Goal: Task Accomplishment & Management: Use online tool/utility

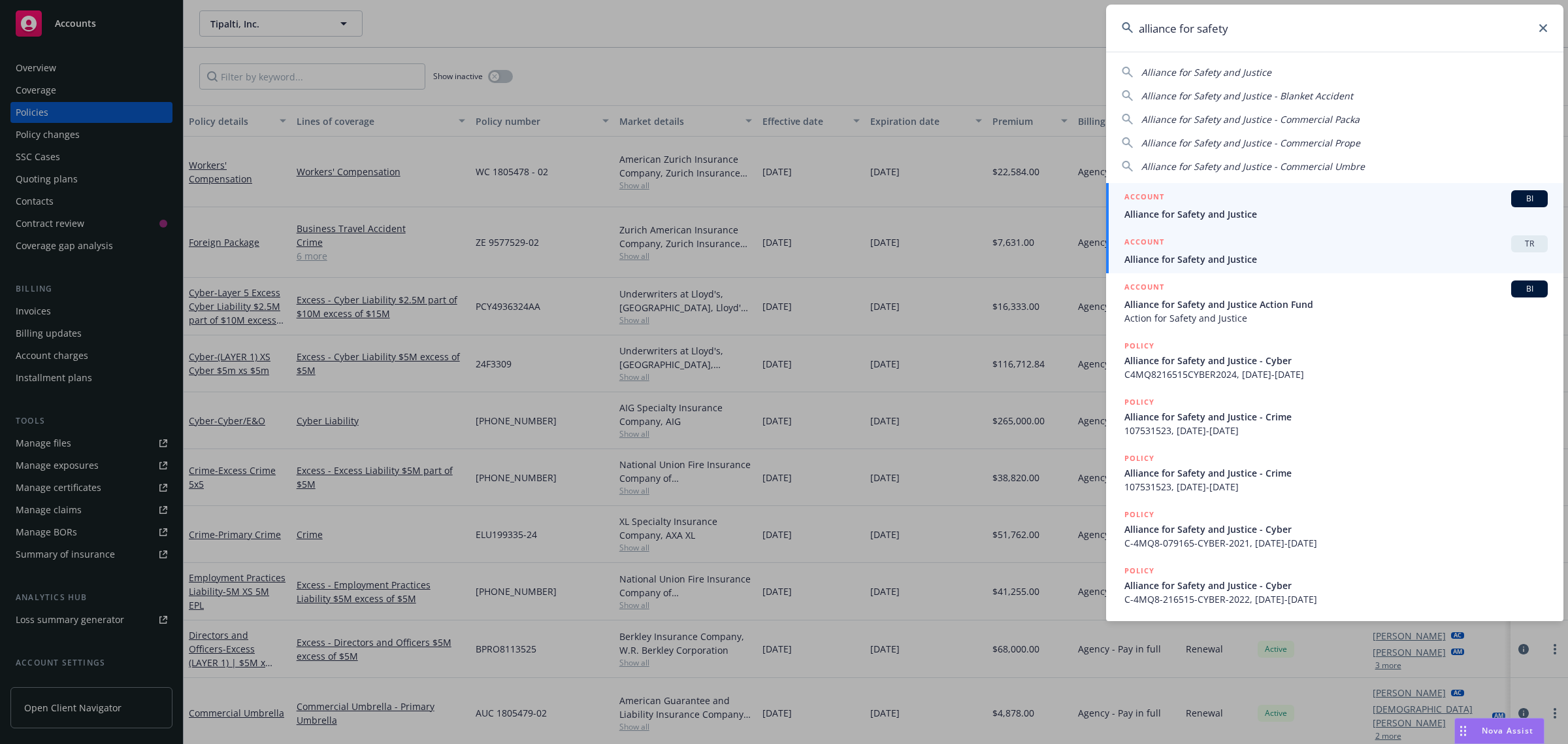
type input "alliance for safety"
click at [1154, 214] on span "Alliance for Safety and Justice" at bounding box center [1335, 214] width 423 height 14
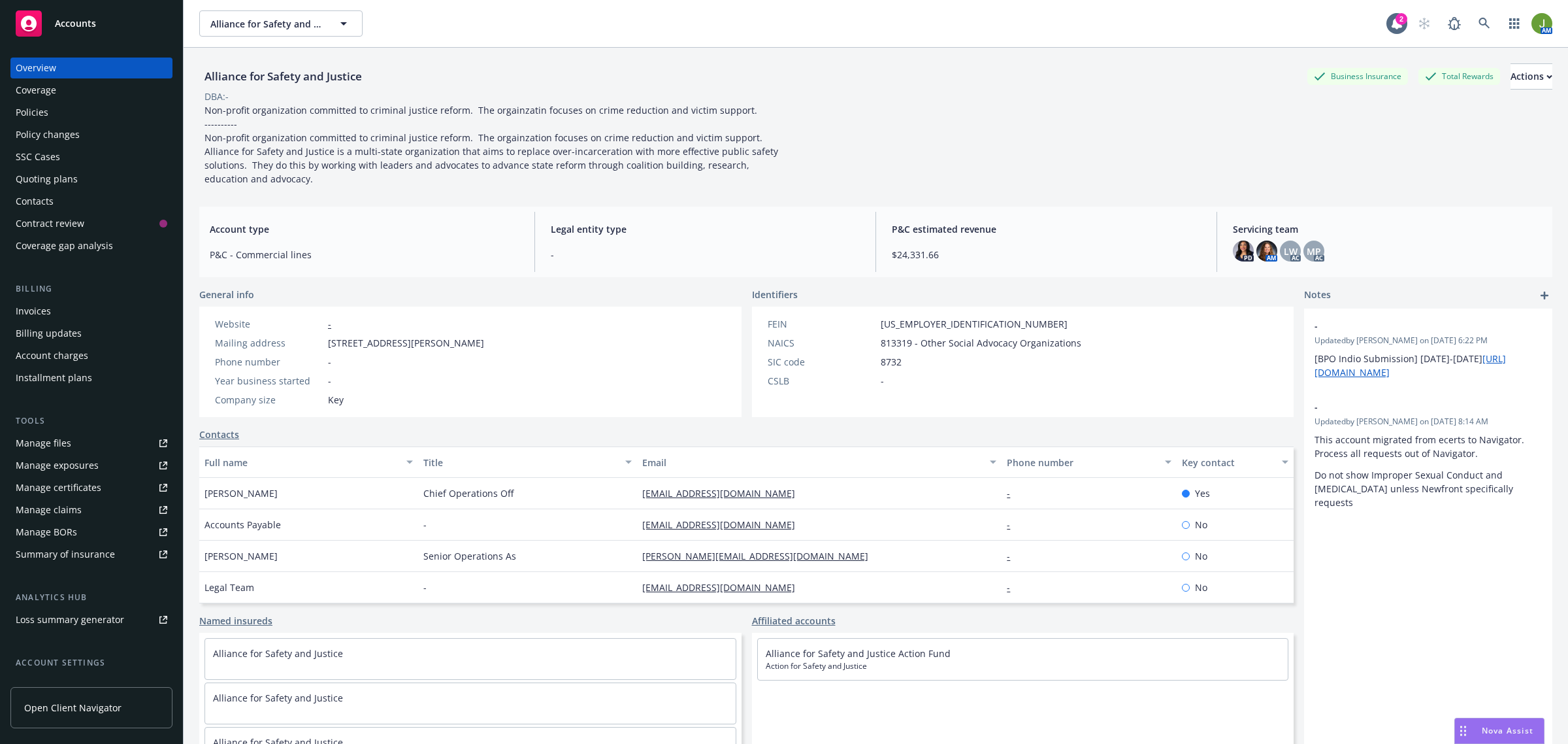
click at [77, 118] on div "Policies" at bounding box center [91, 112] width 151 height 21
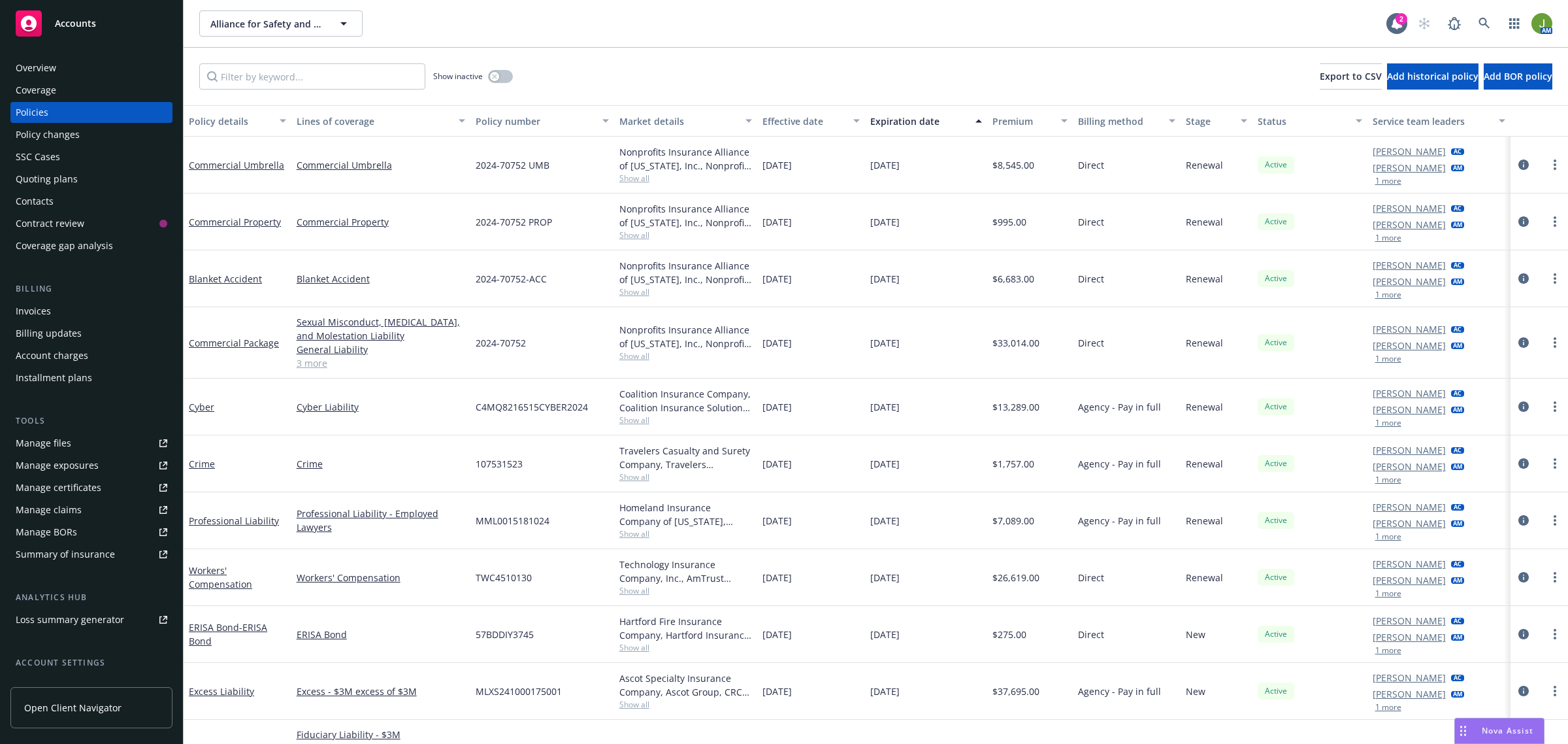
click at [77, 177] on div "Quoting plans" at bounding box center [91, 179] width 151 height 21
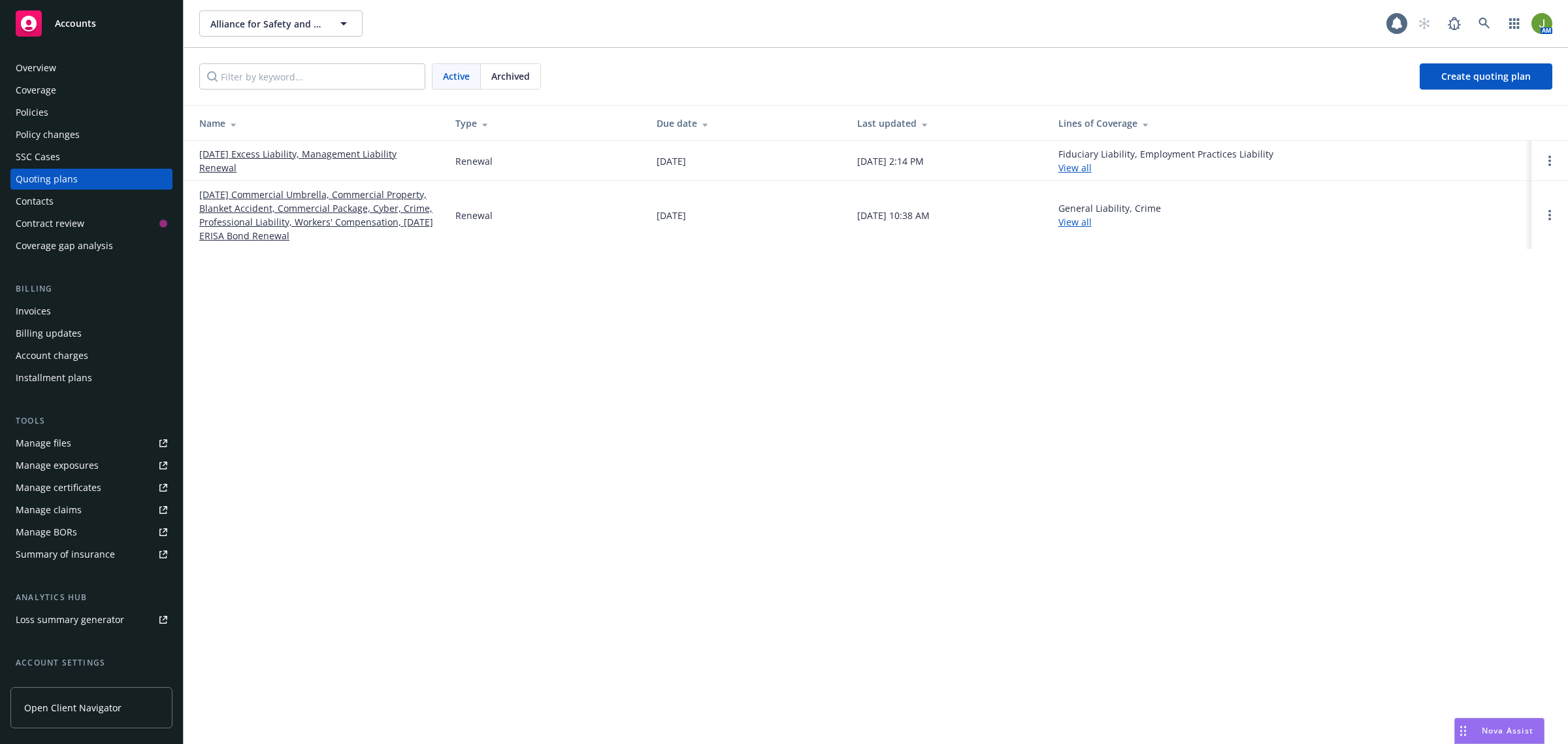
click at [306, 157] on link "[DATE] Excess Liability, Management Liability Renewal" at bounding box center [316, 160] width 235 height 27
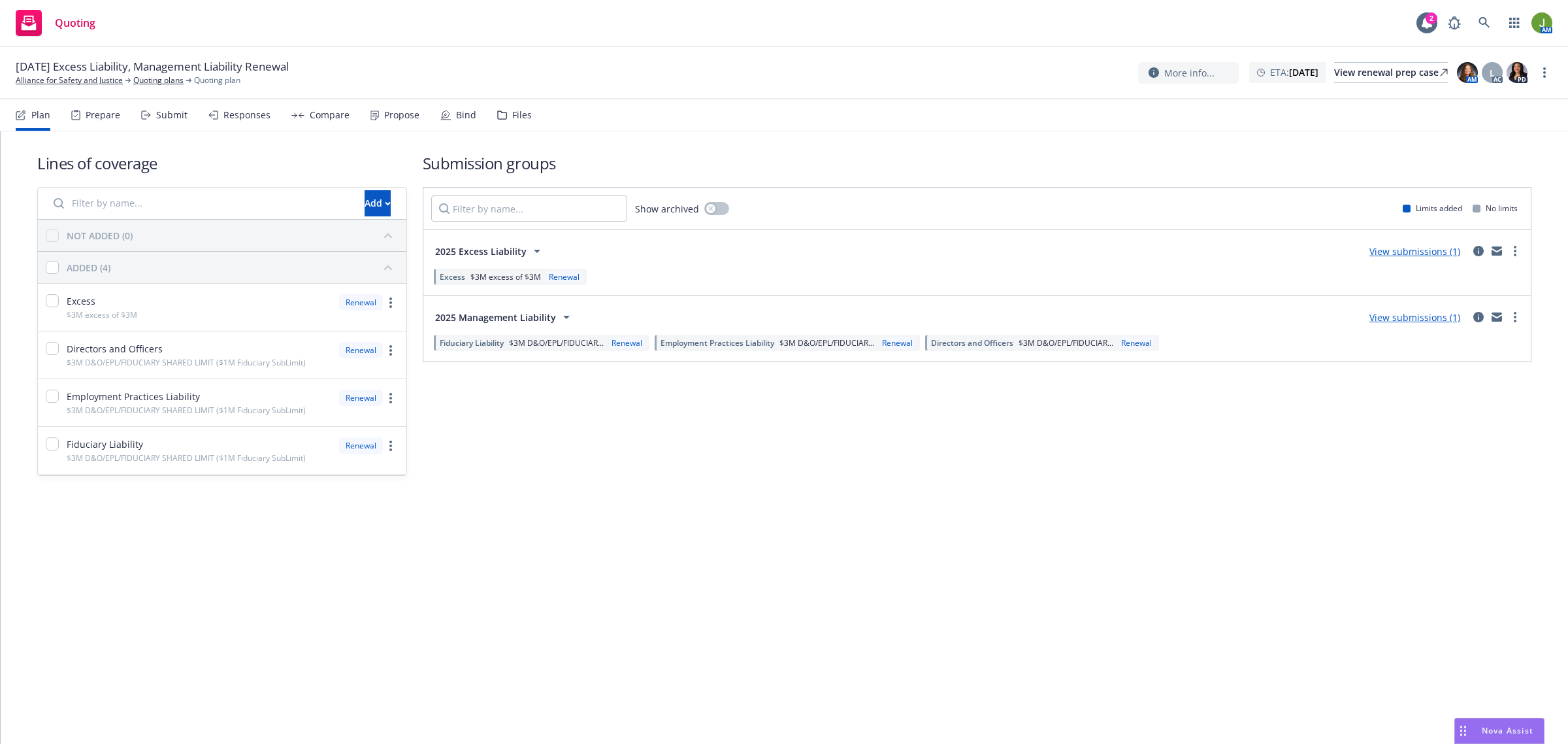
click at [1444, 253] on link "View submissions (1)" at bounding box center [1415, 251] width 91 height 12
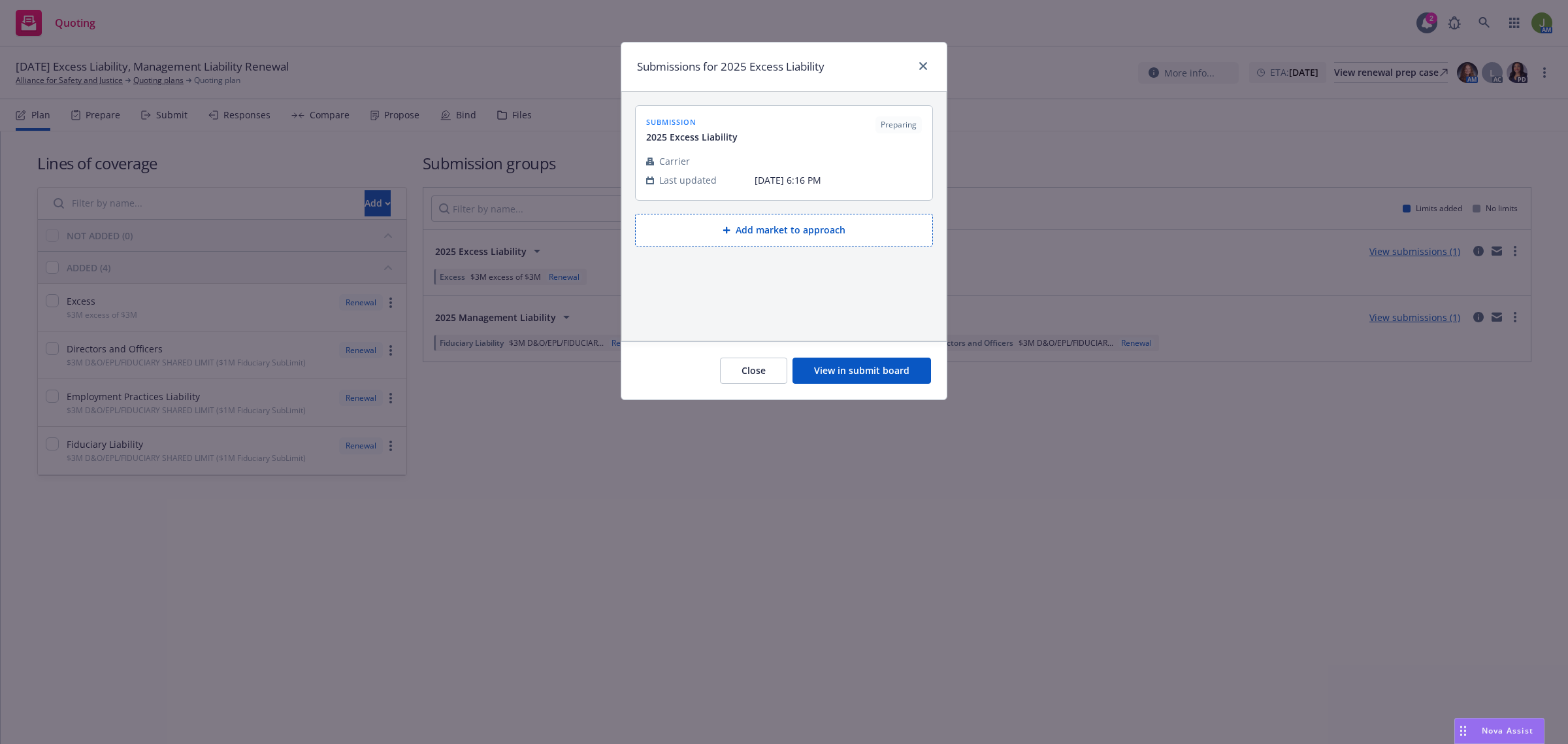
click at [870, 380] on button "View in submit board" at bounding box center [862, 370] width 139 height 26
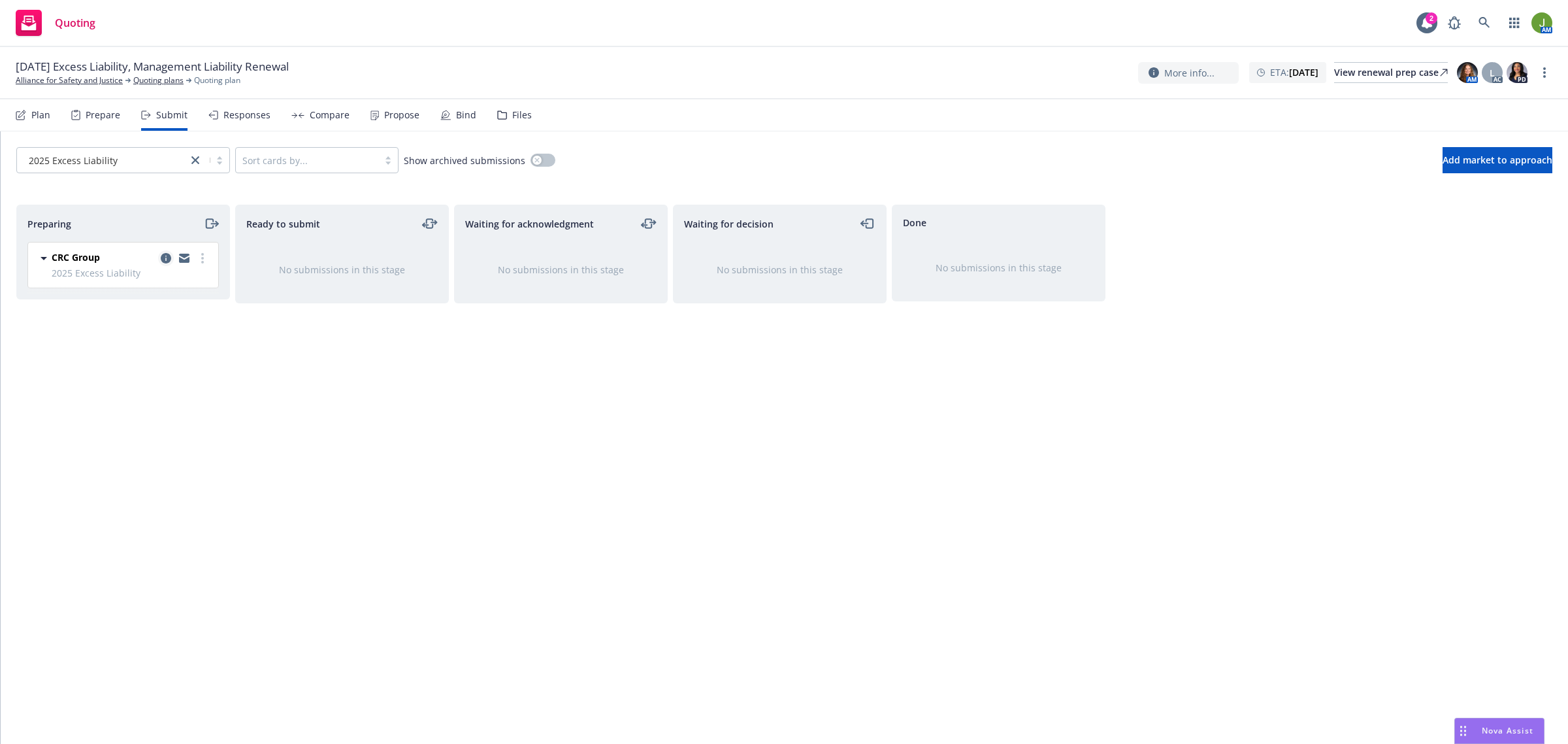
click at [165, 255] on icon "copy logging email" at bounding box center [166, 258] width 10 height 10
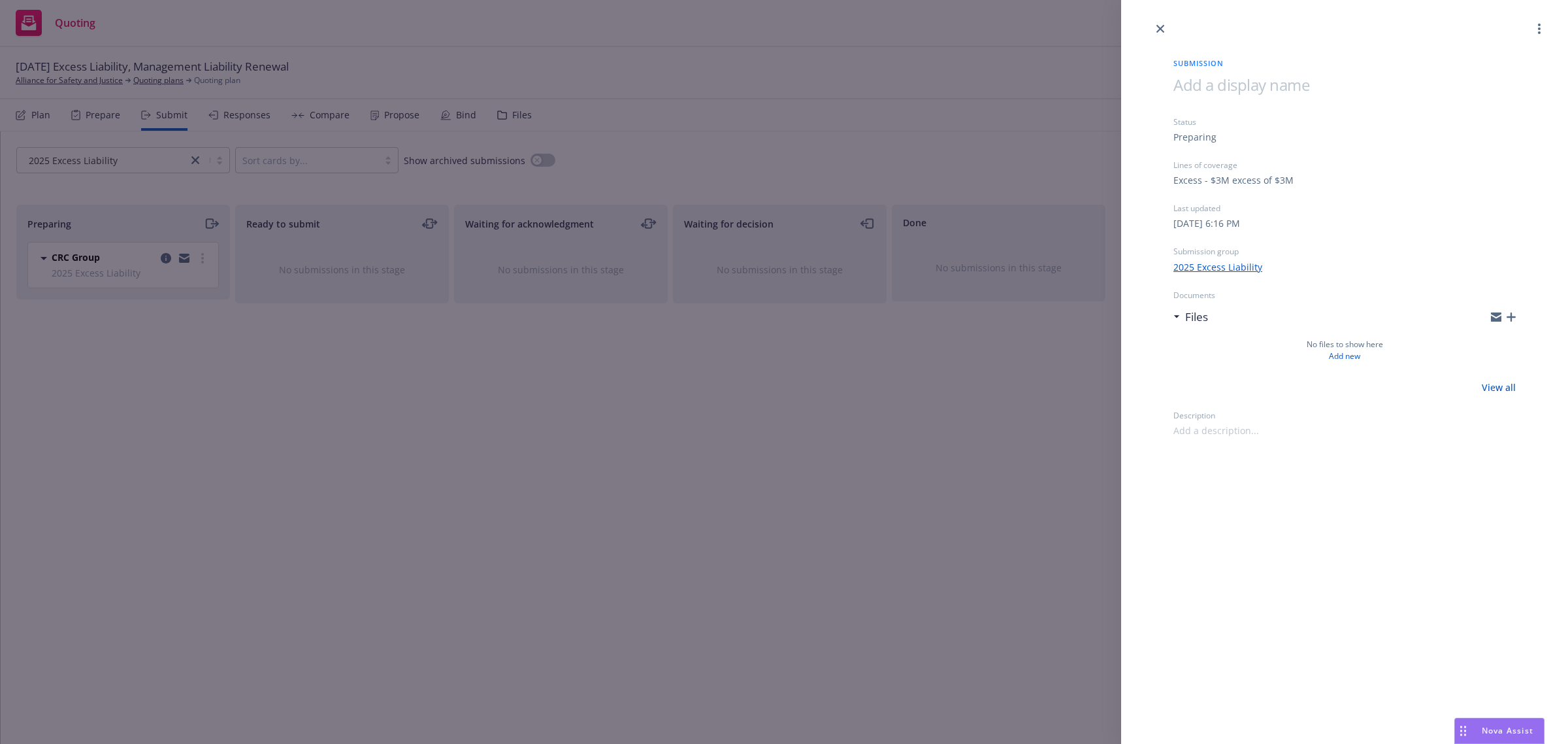
click at [1516, 315] on icon "button" at bounding box center [1510, 317] width 9 height 9
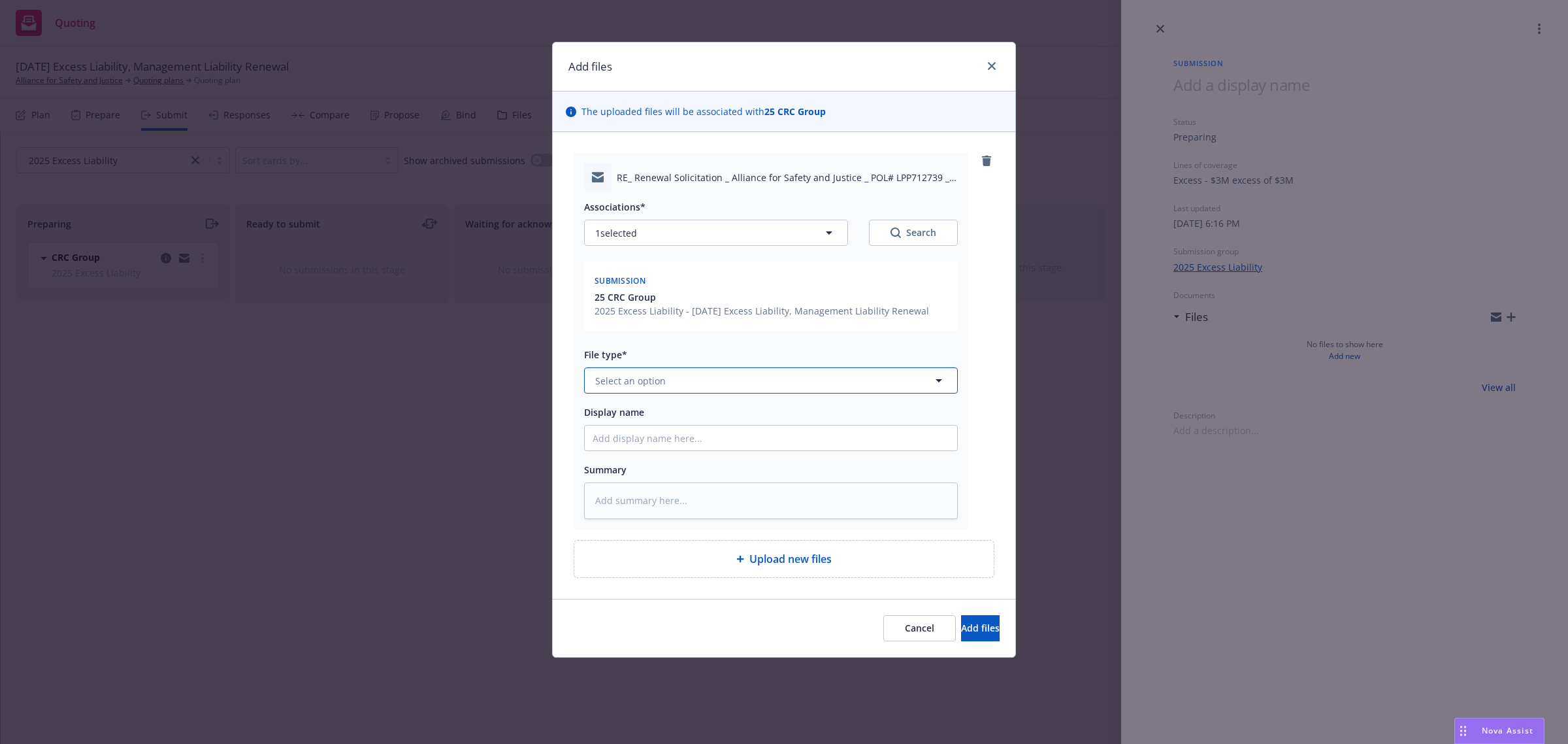
click at [603, 381] on span "Select an option" at bounding box center [630, 380] width 71 height 14
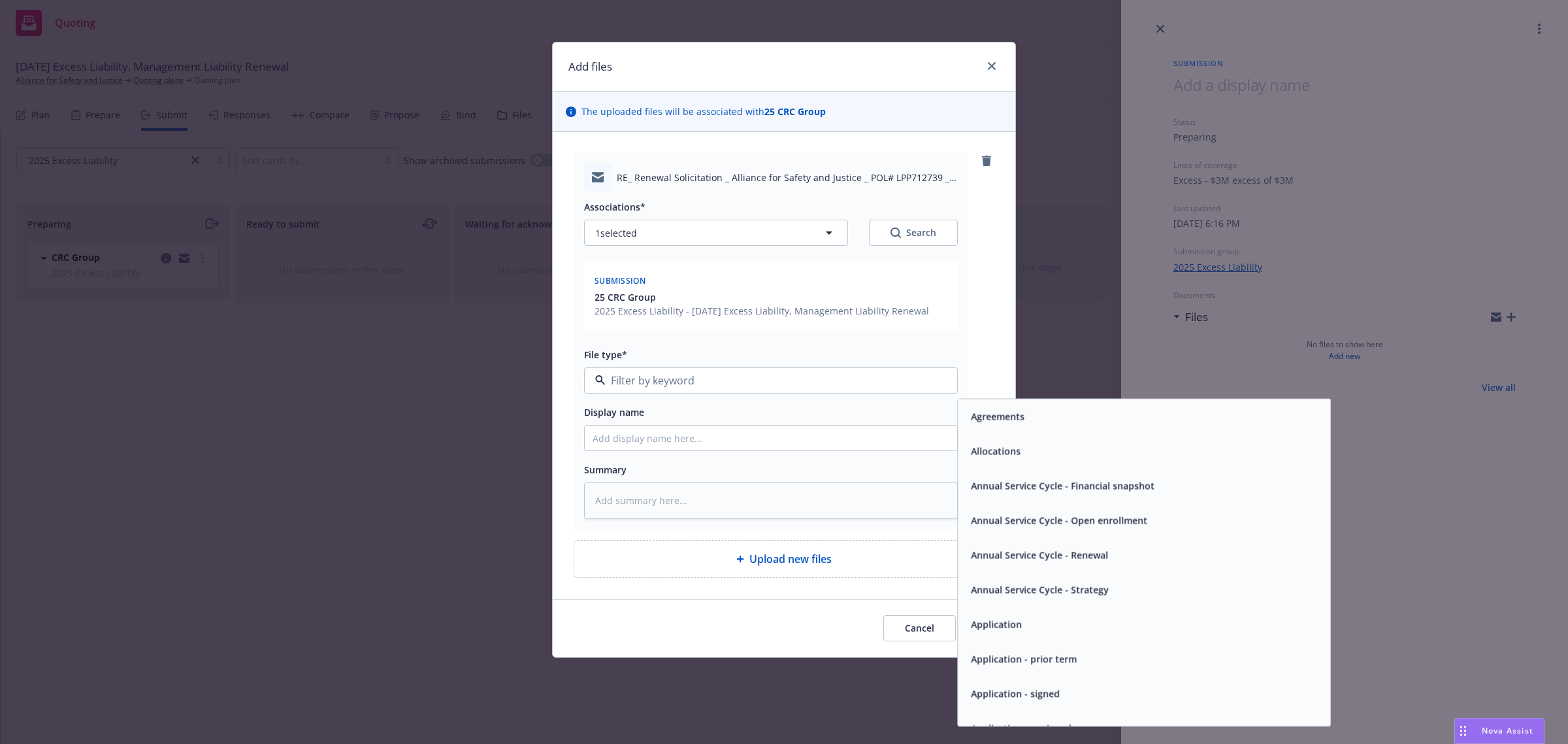
type input "e"
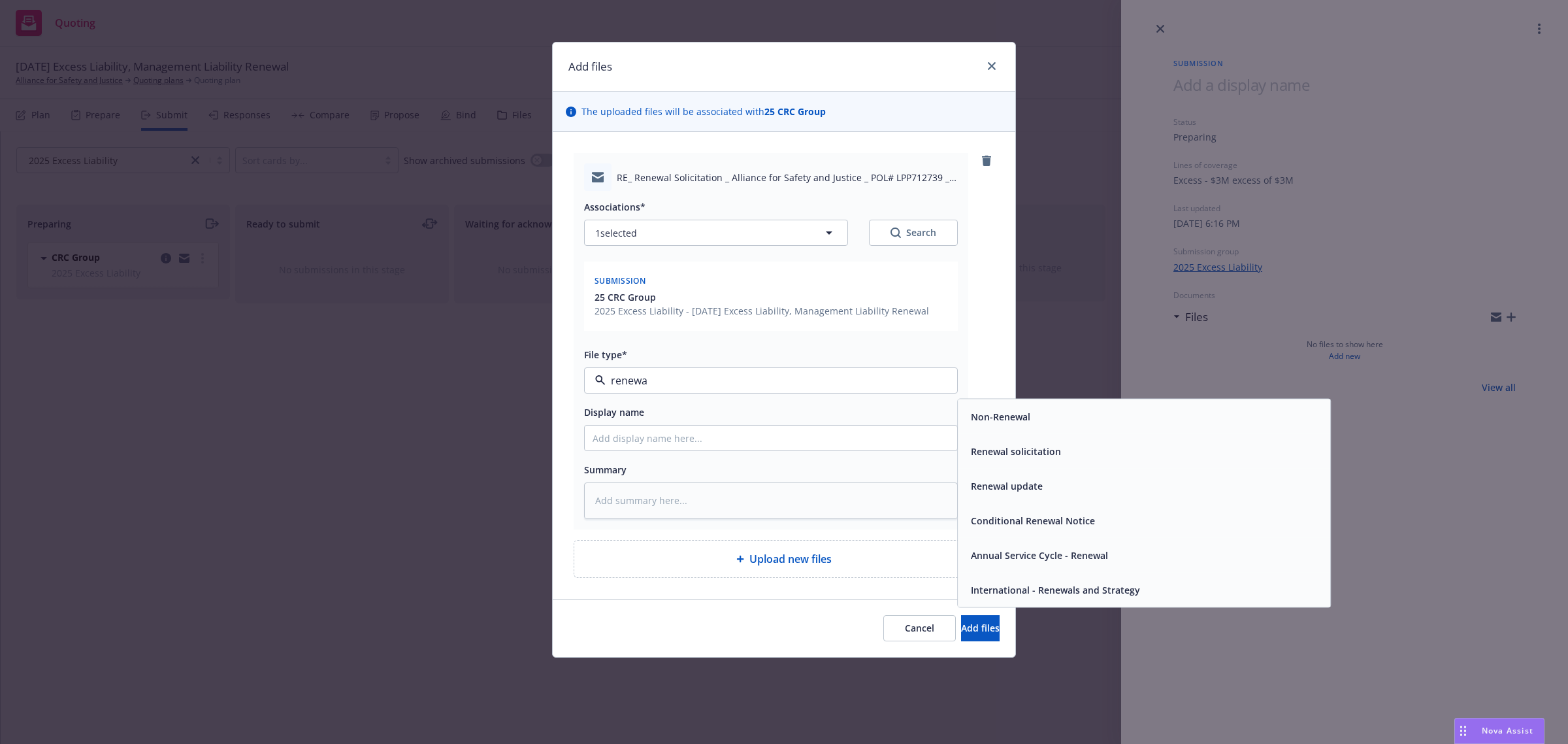
type input "renewal"
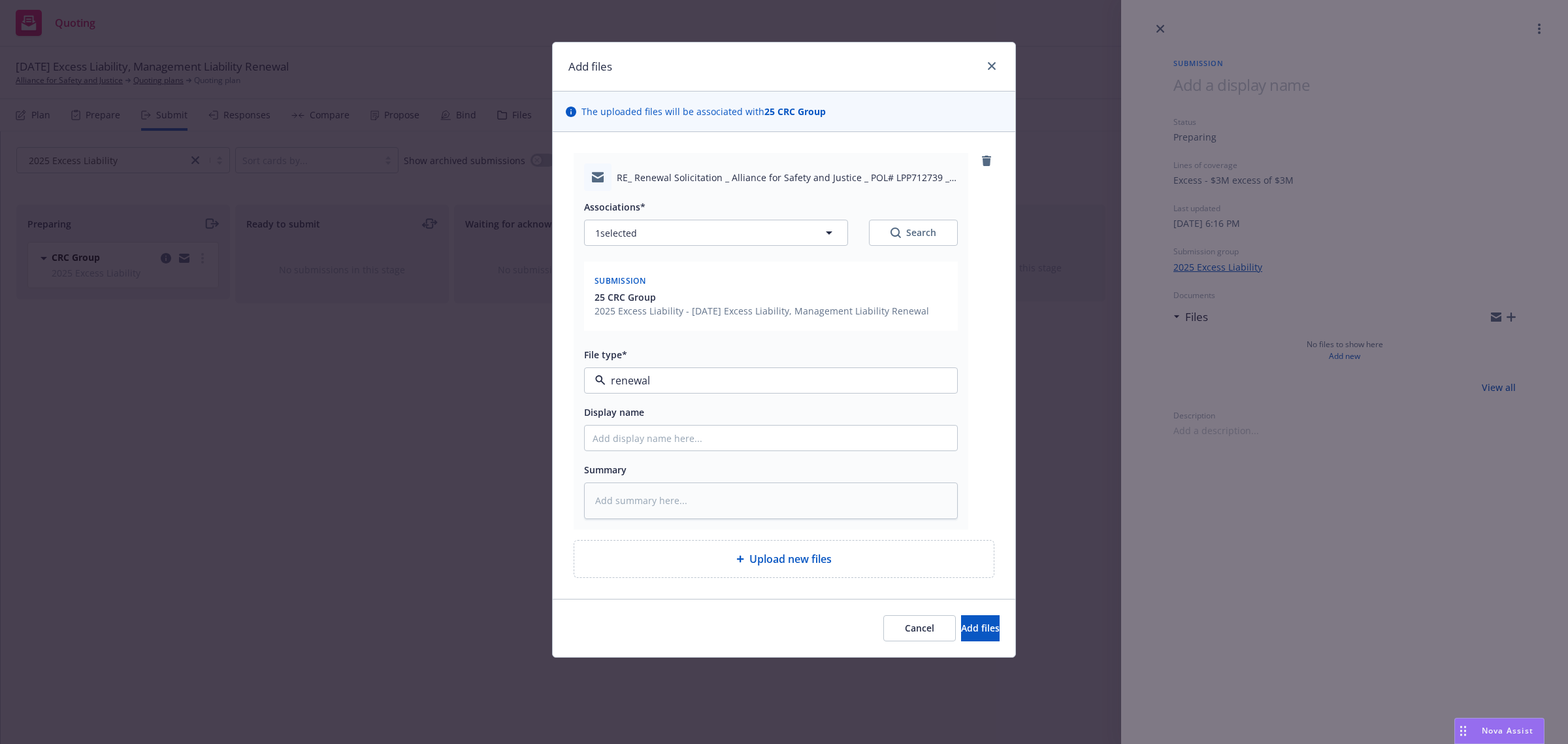
type textarea "x"
type input "F"
type textarea "x"
type input "Fr"
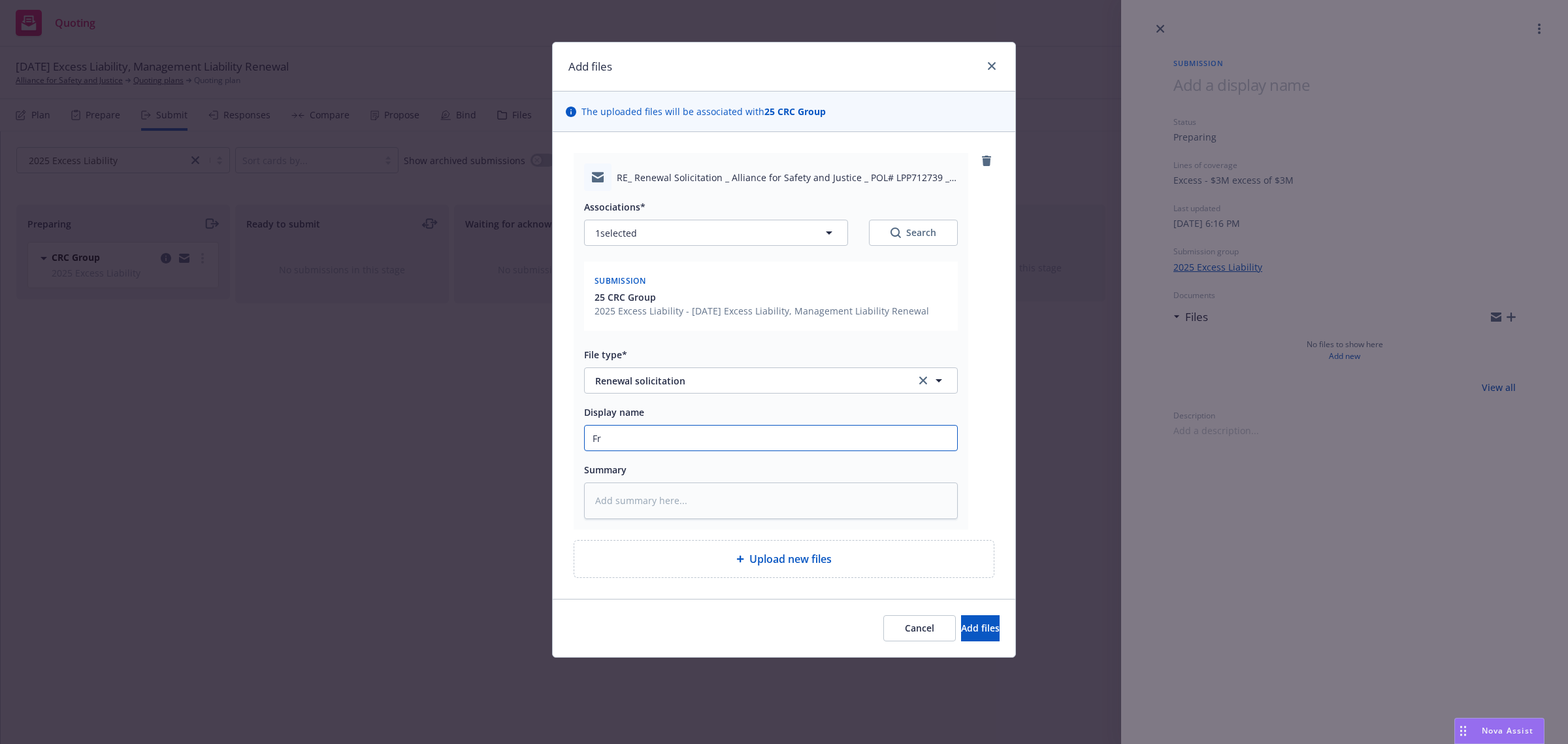
type textarea "x"
type input "Fro"
type textarea "x"
type input "From"
type textarea "x"
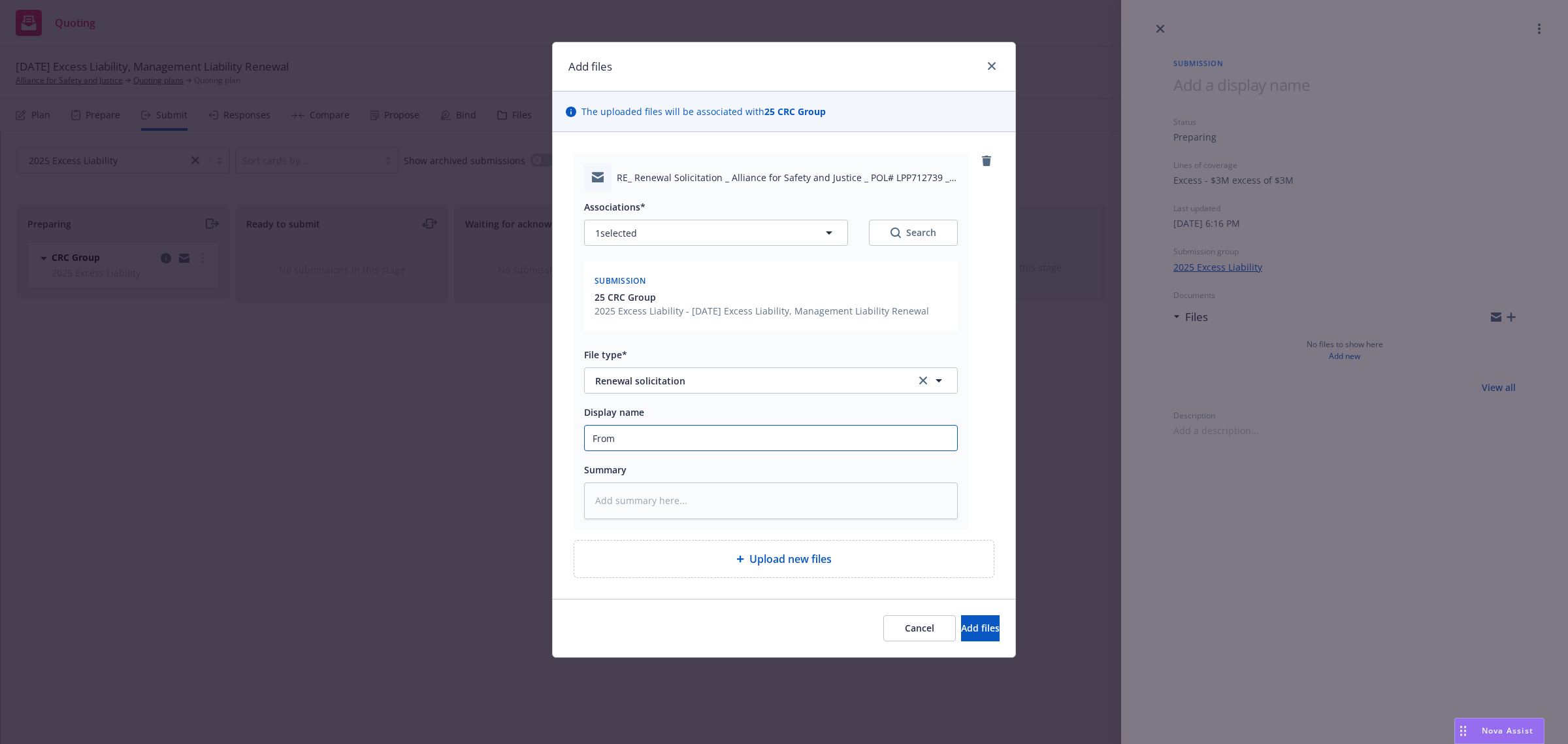
type input "From C"
type textarea "x"
type input "From Ca"
type textarea "x"
type input "From Car"
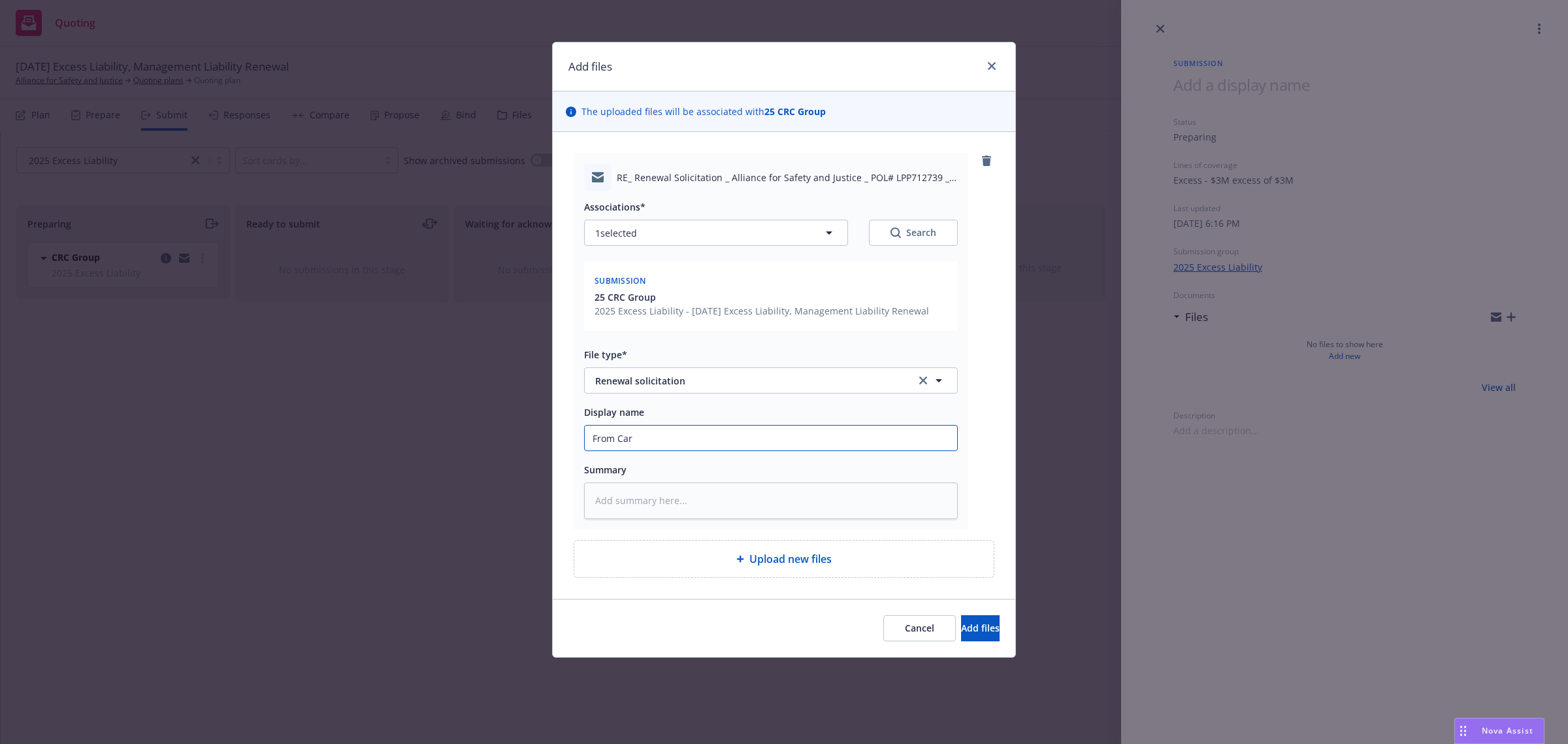
type textarea "x"
type input "From [PERSON_NAME]"
type textarea "x"
type input "From [PERSON_NAME]"
type textarea "x"
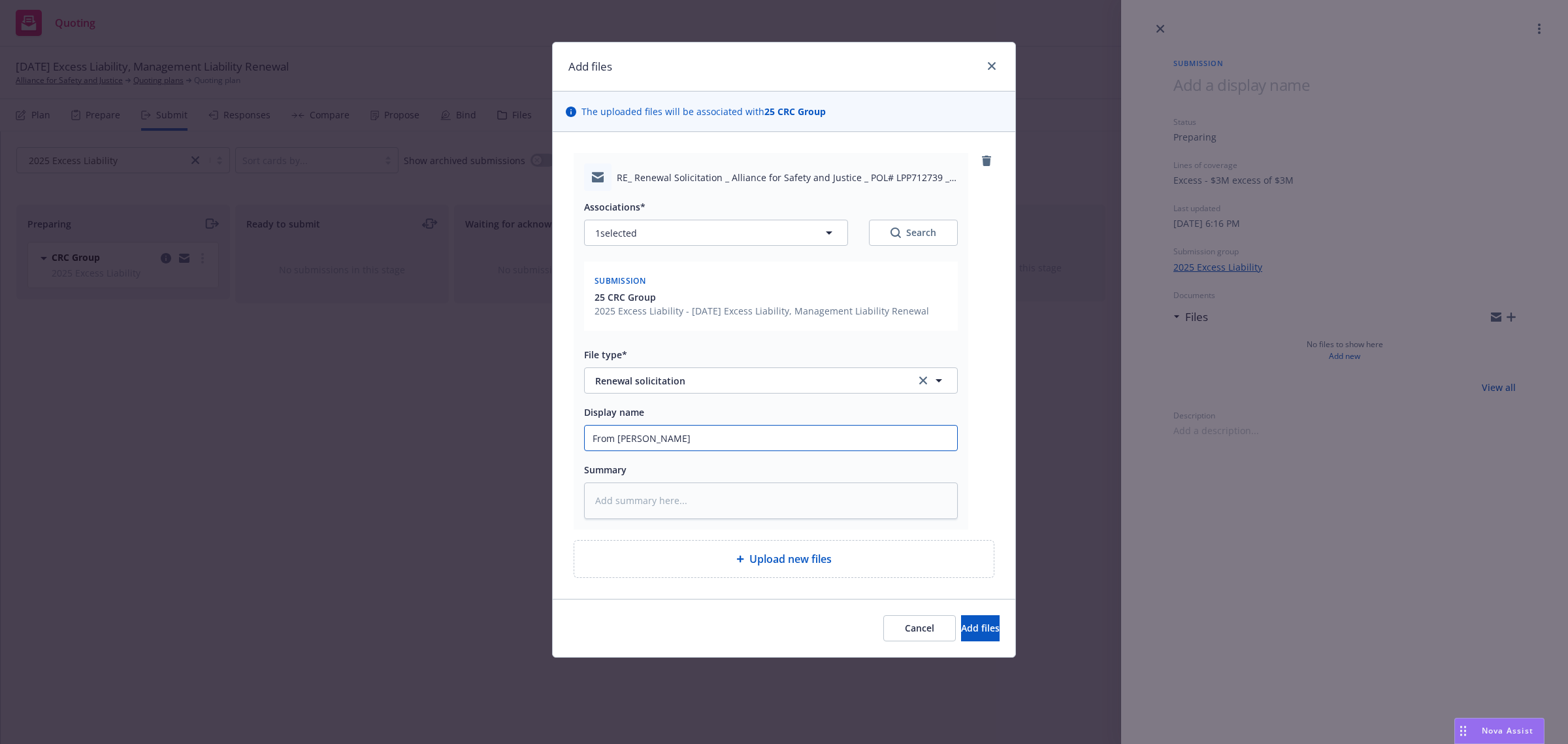
type input "From Carrier"
type textarea "x"
type input "From Carrier:"
type textarea "x"
type input "From Carrier:"
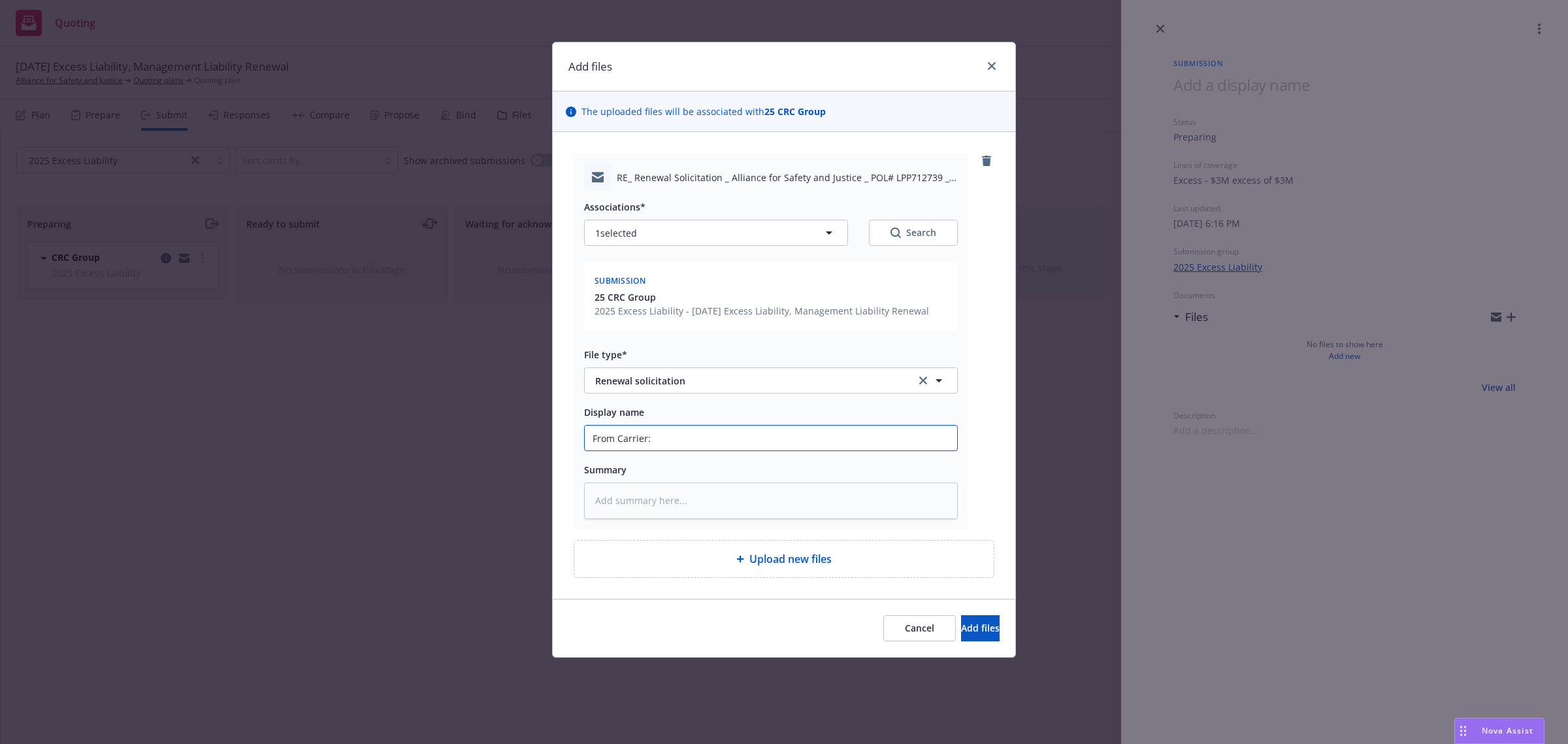
type textarea "x"
type input "From Carrier: c"
type textarea "x"
type input "From Carrier: co"
type textarea "x"
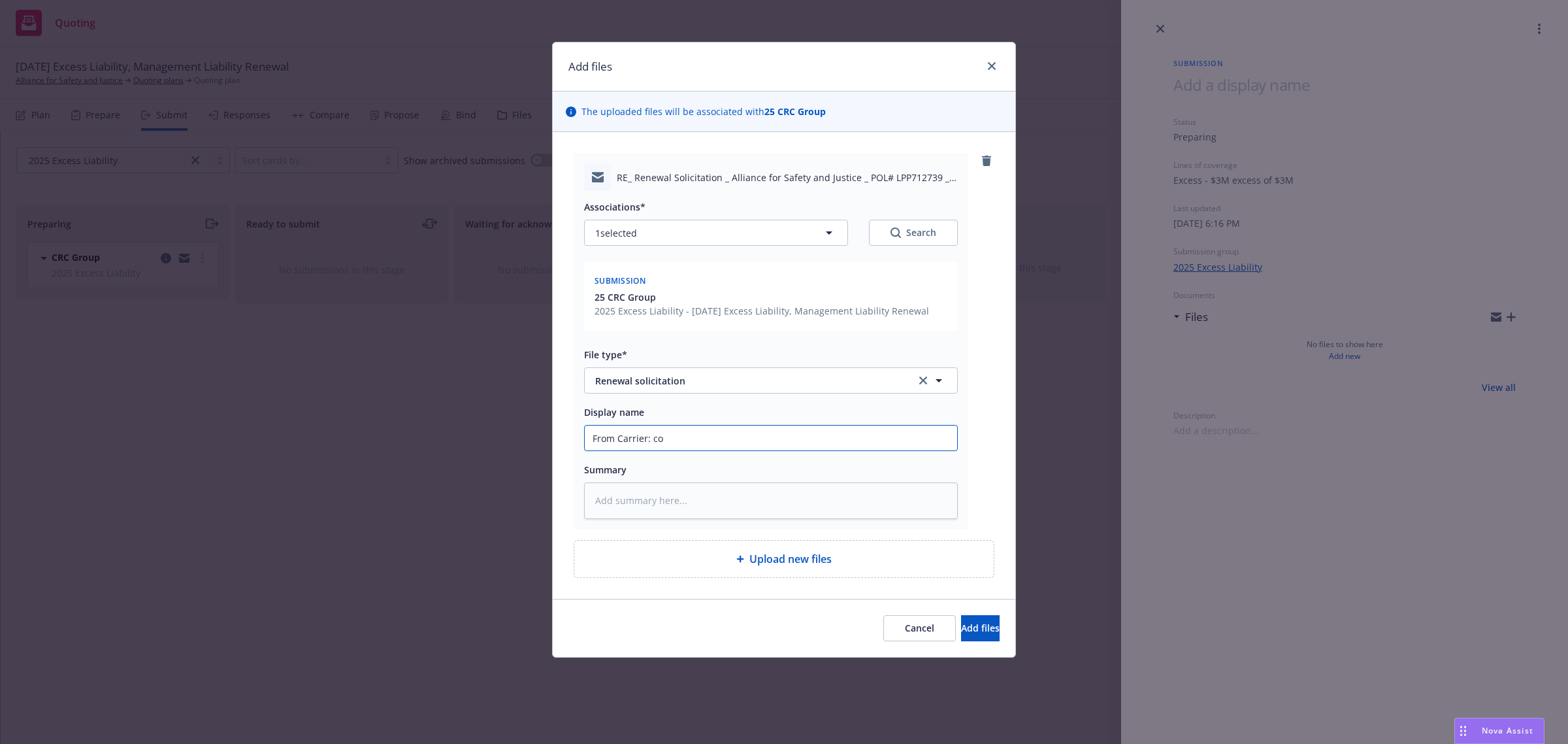
type input "From Carrier: con"
type textarea "x"
type input "From Carrier: confi"
type textarea "x"
type input "From Carrier: confir"
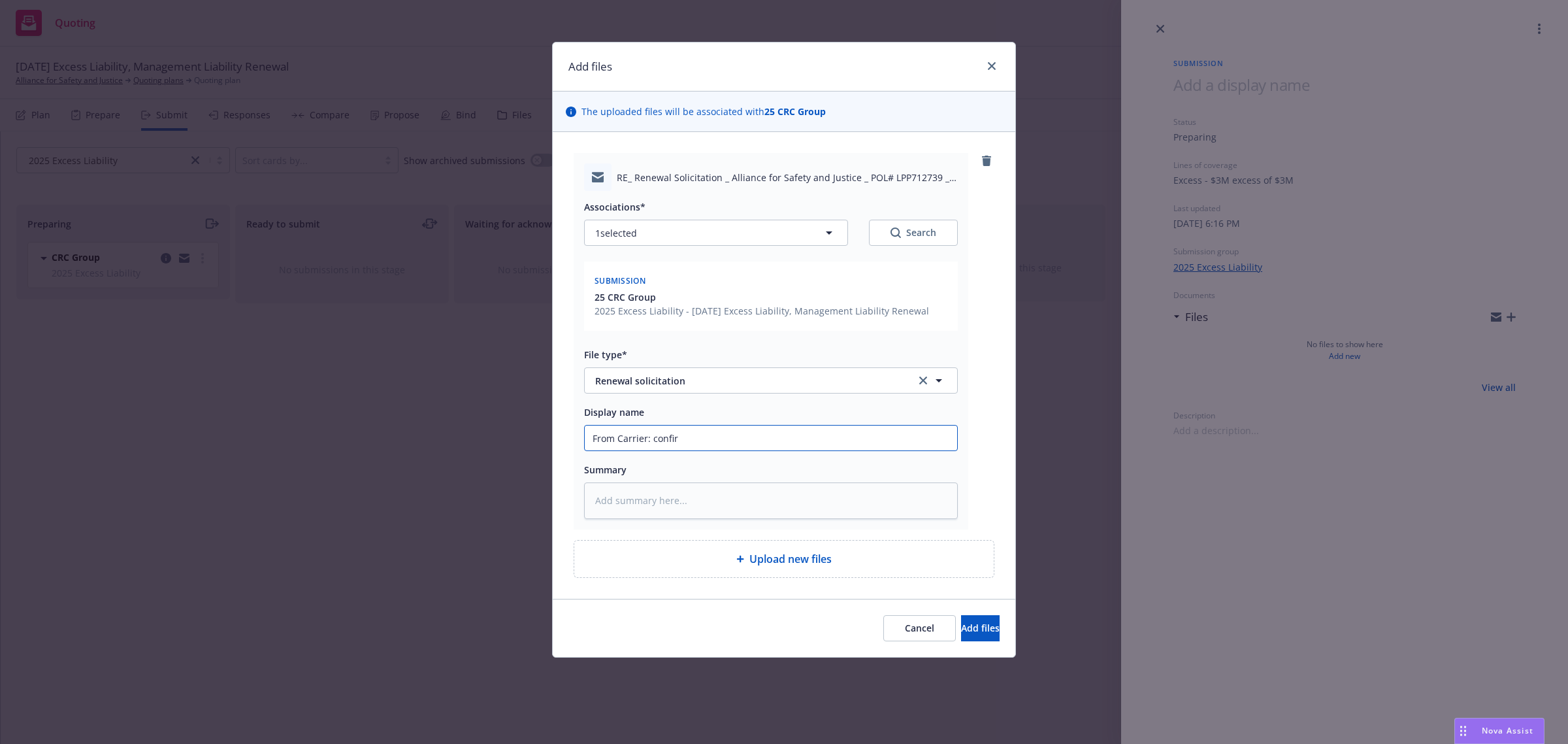
type textarea "x"
type input "From Carrier: confirm"
type textarea "x"
type input "From Carrier: confirmi"
type textarea "x"
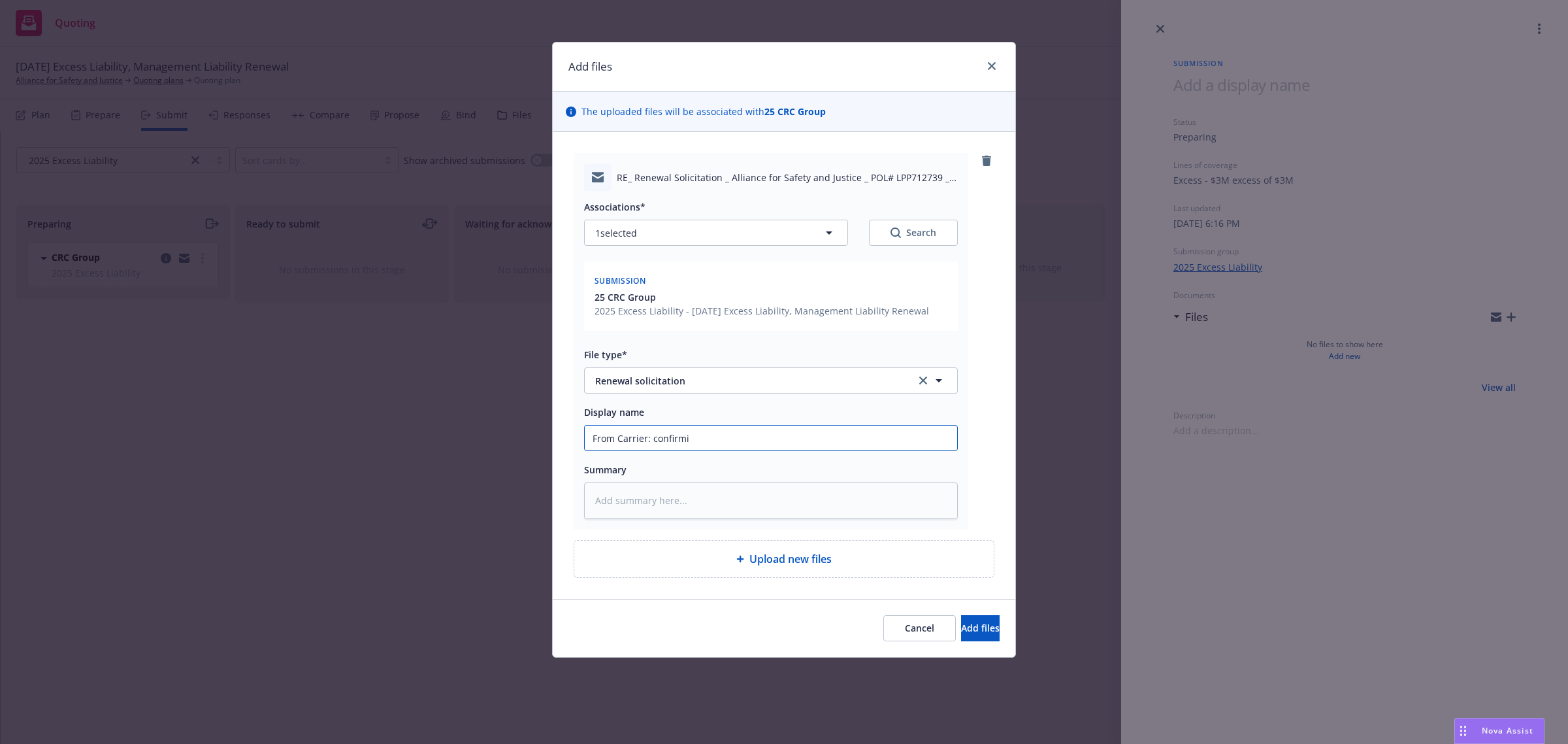
type input "From Carrier: confirmin"
type textarea "x"
type input "From Carrier: confirming"
type textarea "x"
type input "From Carrier: confirming i"
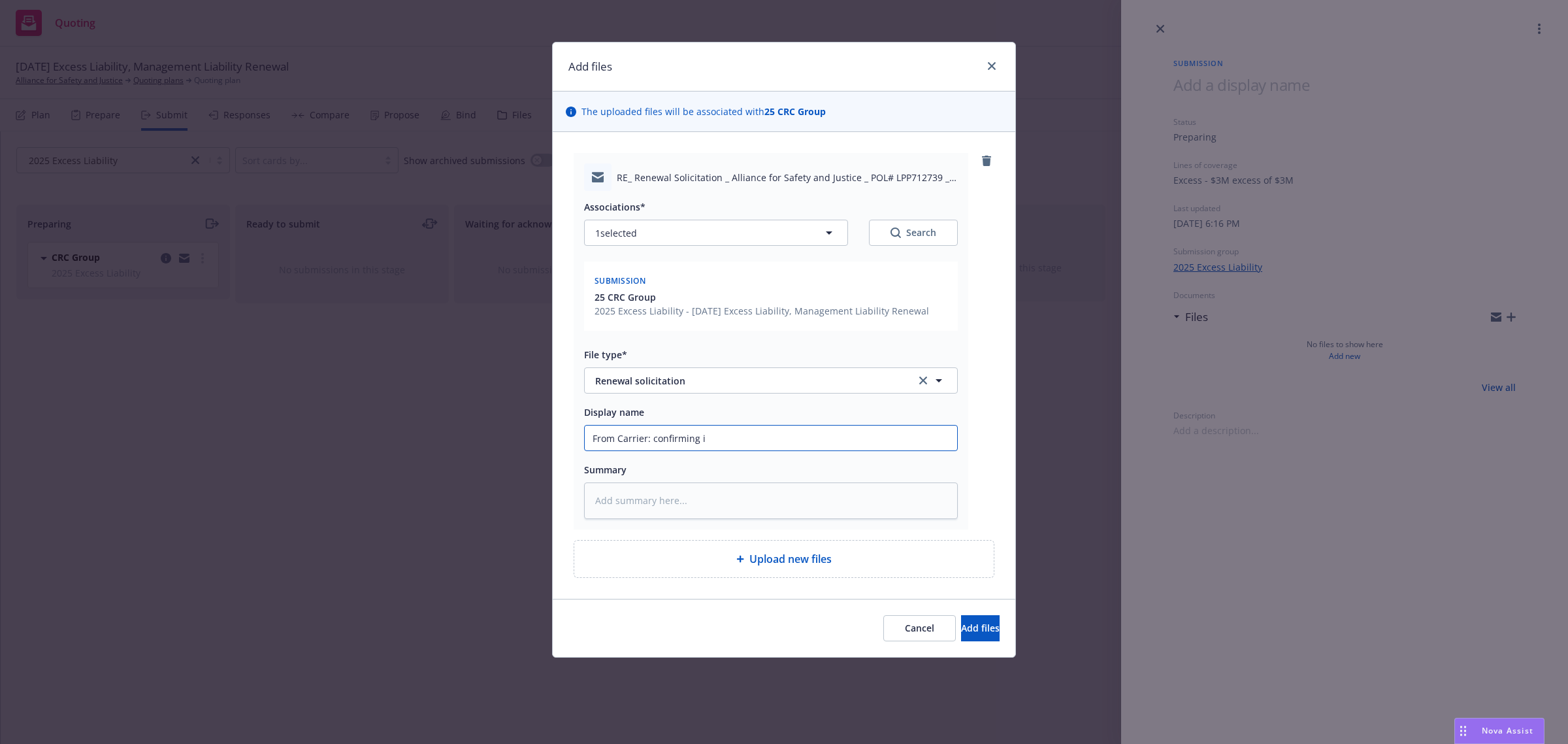
type textarea "x"
type input "From Carrier: confirming in"
type textarea "x"
type input "From Carrier: confirming inf"
type textarea "x"
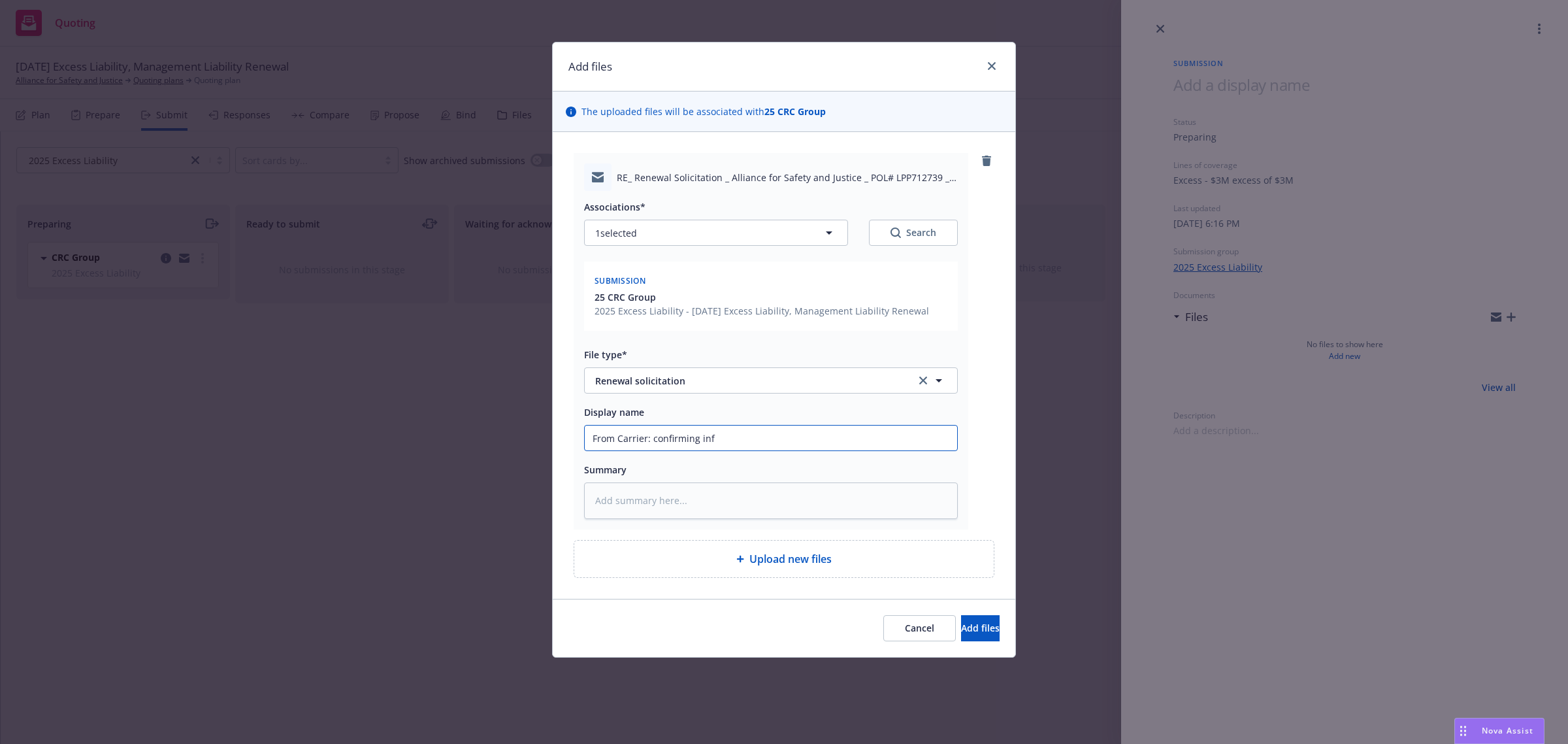
type input "From Carrier: confirming info"
type textarea "x"
type input "From Carrier: confirming info"
type textarea "x"
type input "From Carrier: confirming info r"
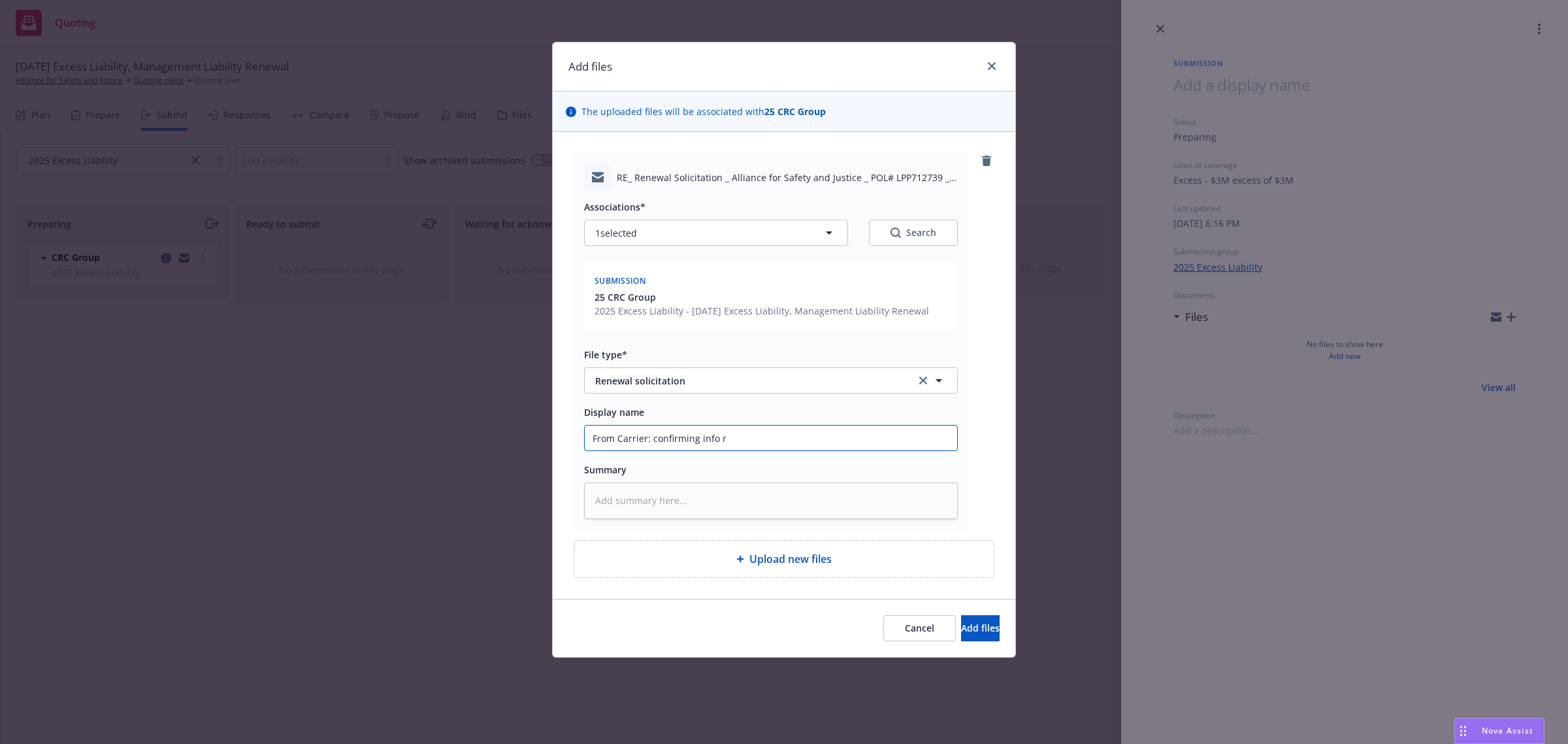
type textarea "x"
type input "From Carrier: confirming info re"
type textarea "x"
type input "From Carrier: confirming info req"
type textarea "x"
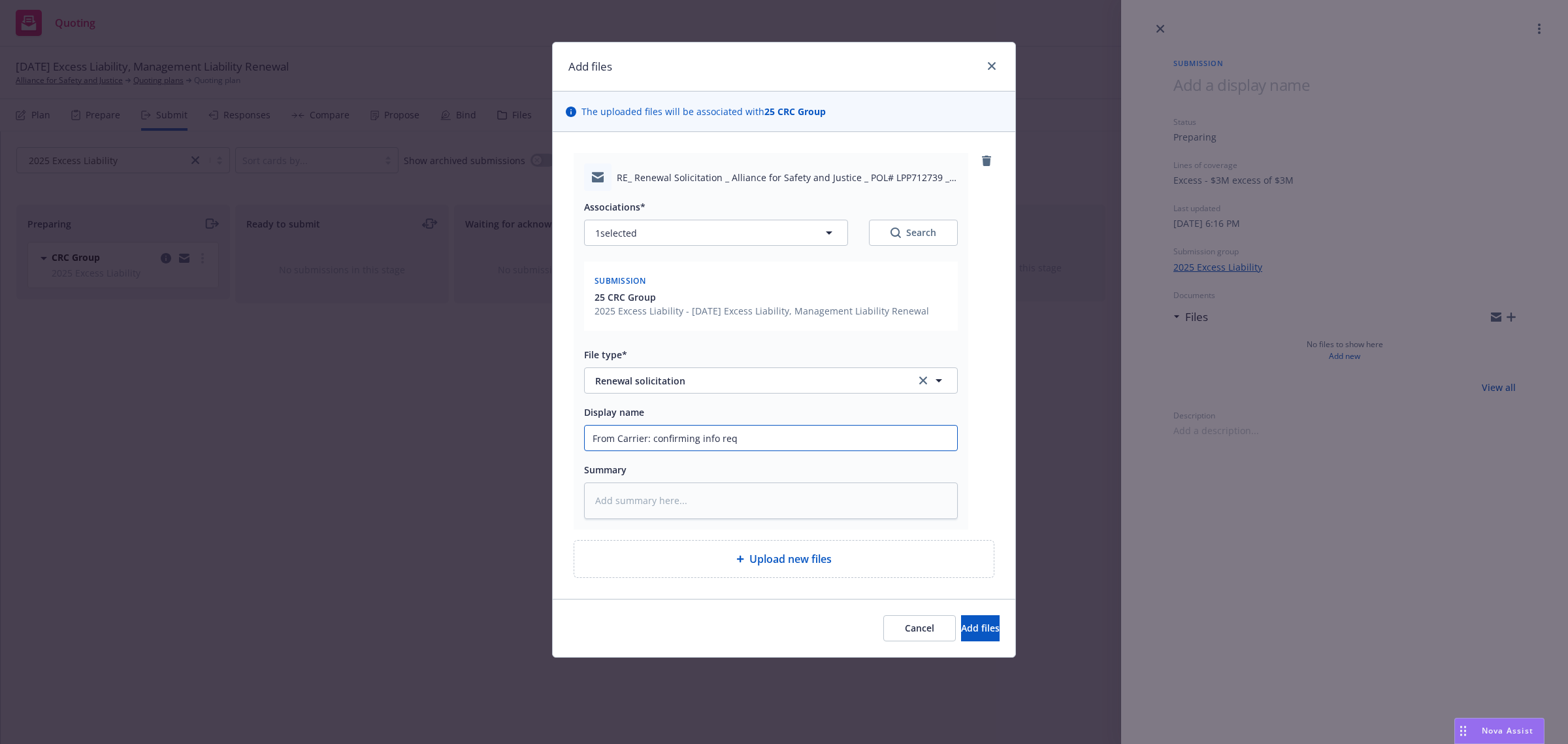
type input "From Carrier: confirming info requ"
type textarea "x"
type input "From Carrier: confirming info reque"
type textarea "x"
type input "From Carrier: confirming info reques"
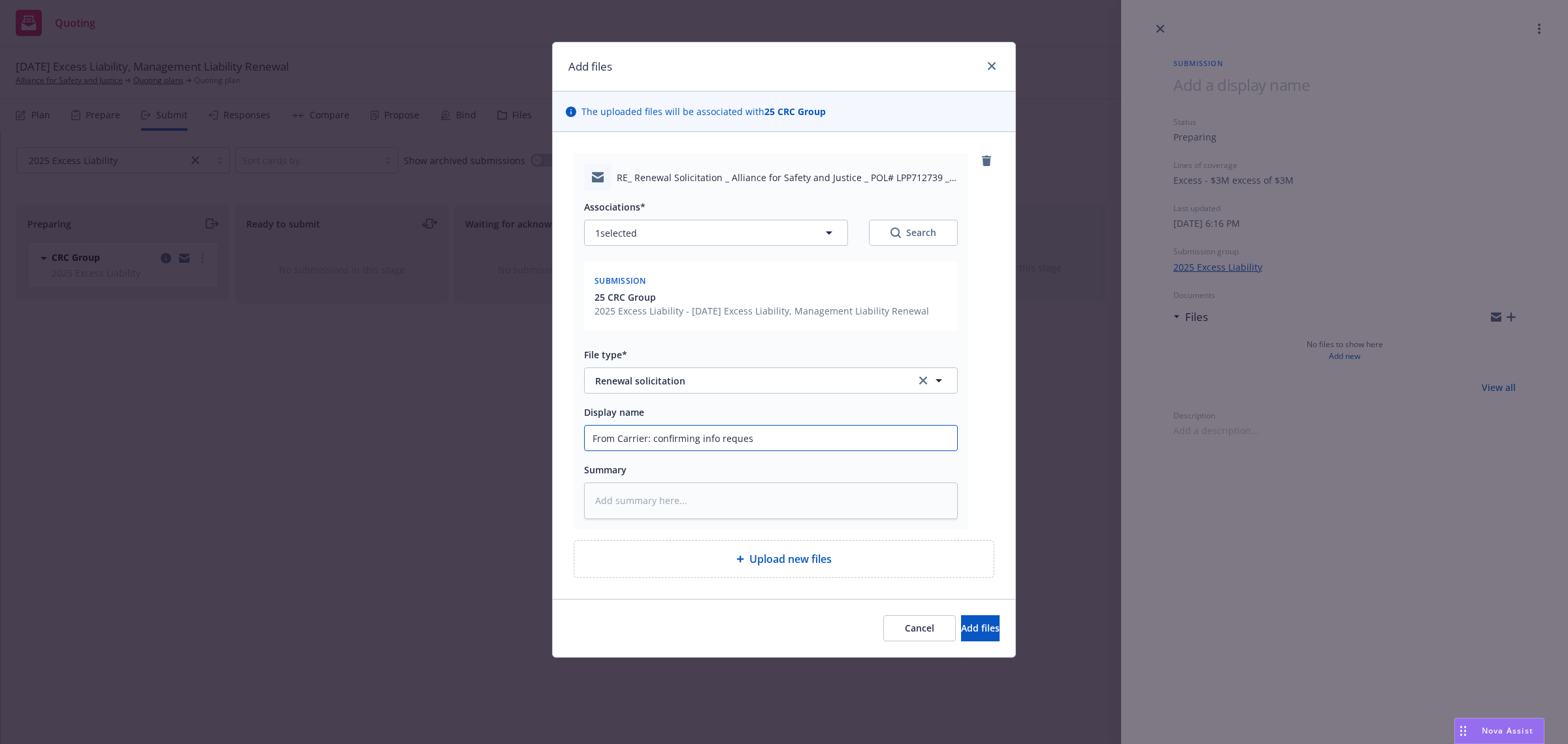
type textarea "x"
type input "From Carrier: confirming info request"
type textarea "x"
type input "From Carrier: confirming info requeste"
type textarea "x"
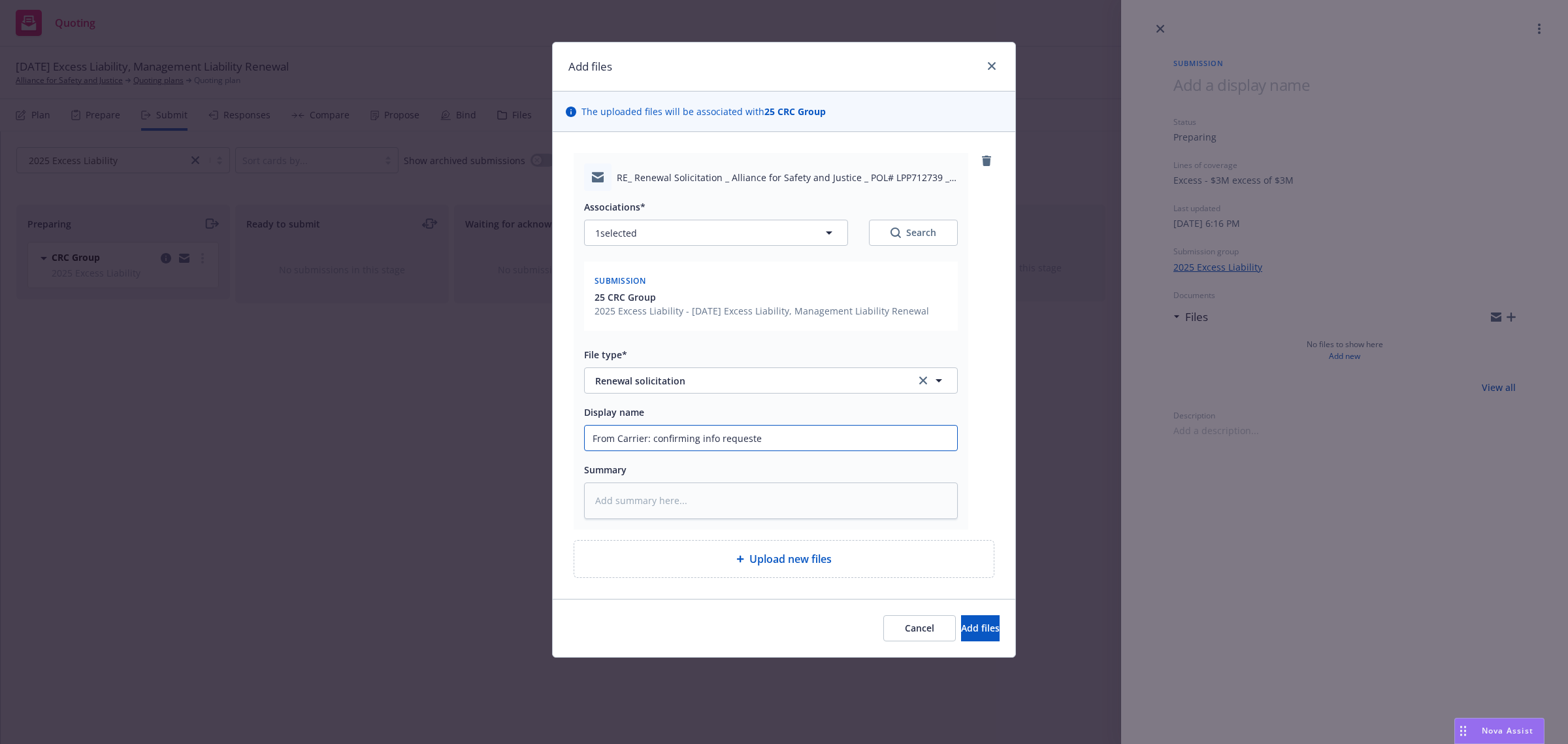
type input "From Carrier: confirming info requested"
type textarea "x"
type input "From Carrier: confirming info requested"
type textarea "x"
type input "From Carrier: confirming info requested o"
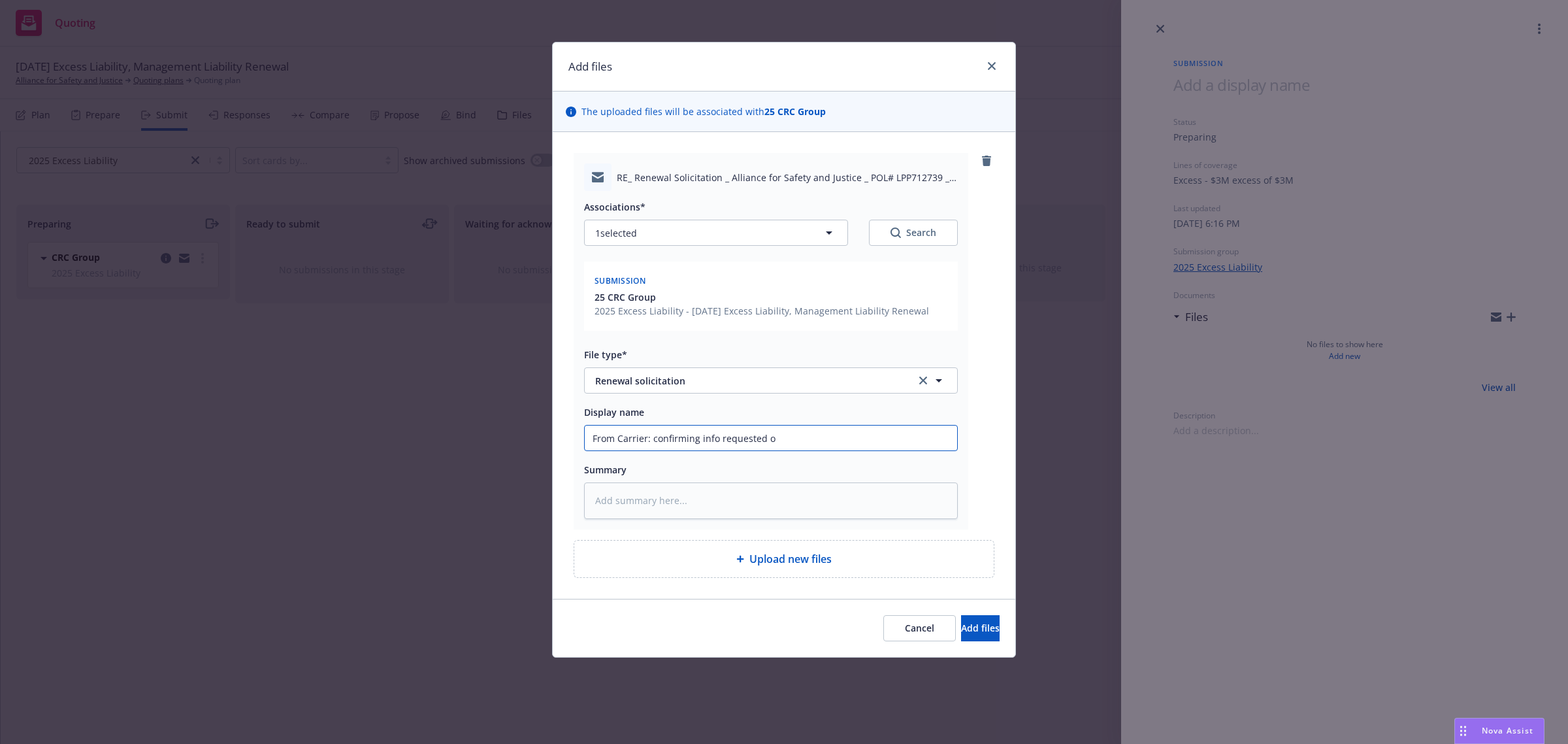
type textarea "x"
type input "From Carrier: confirming info requested on"
type textarea "x"
type input "From Carrier: confirming info requested on"
type textarea "x"
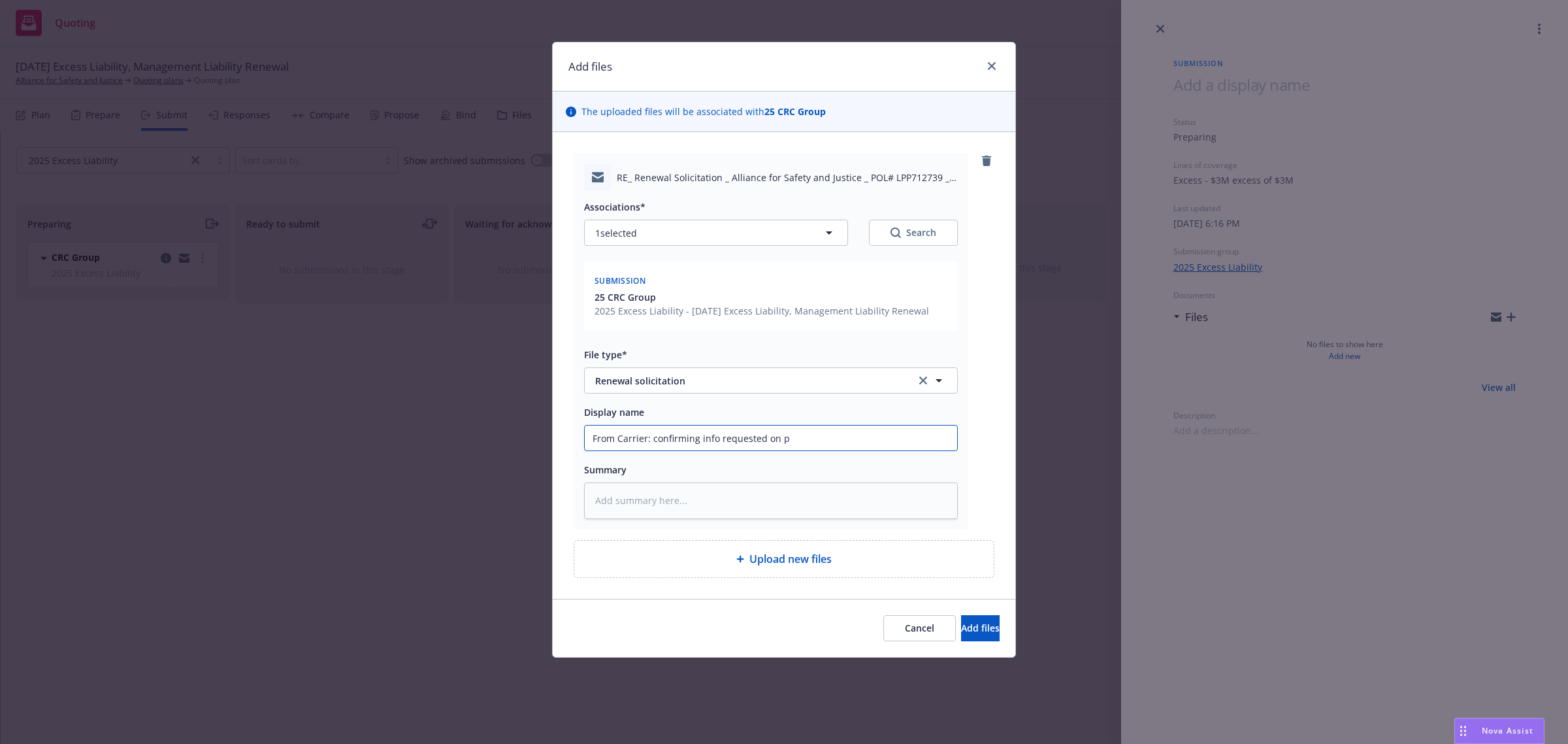
type input "From Carrier: confirming info requested on pr"
type textarea "x"
type input "From Carrier: confirming info requested on pri"
type textarea "x"
type input "From Carrier: confirming info requested on prima"
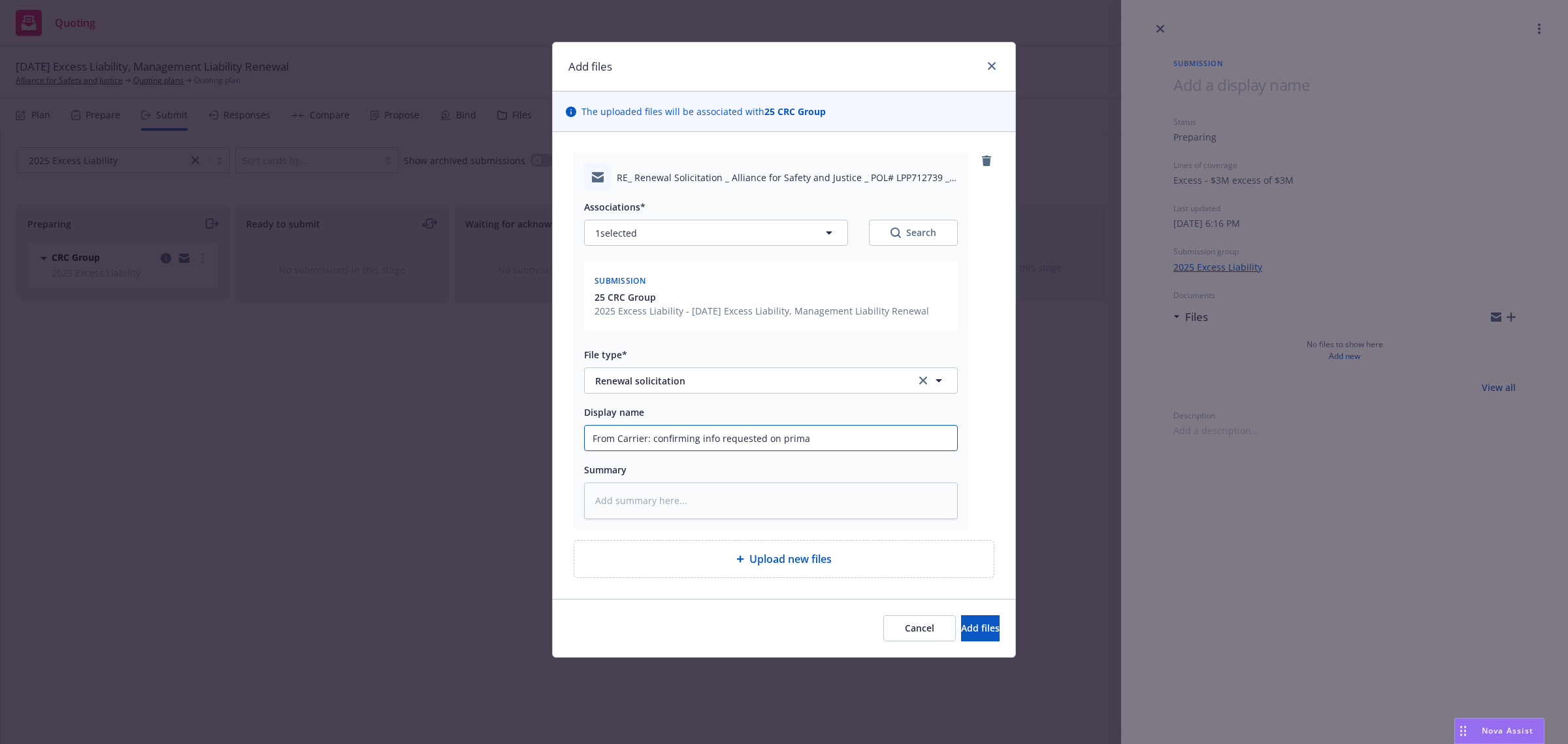
type textarea "x"
type input "From Carrier: confirming info requested on primar"
type textarea "x"
type input "From Carrier: confirming info requested on primary"
type textarea "x"
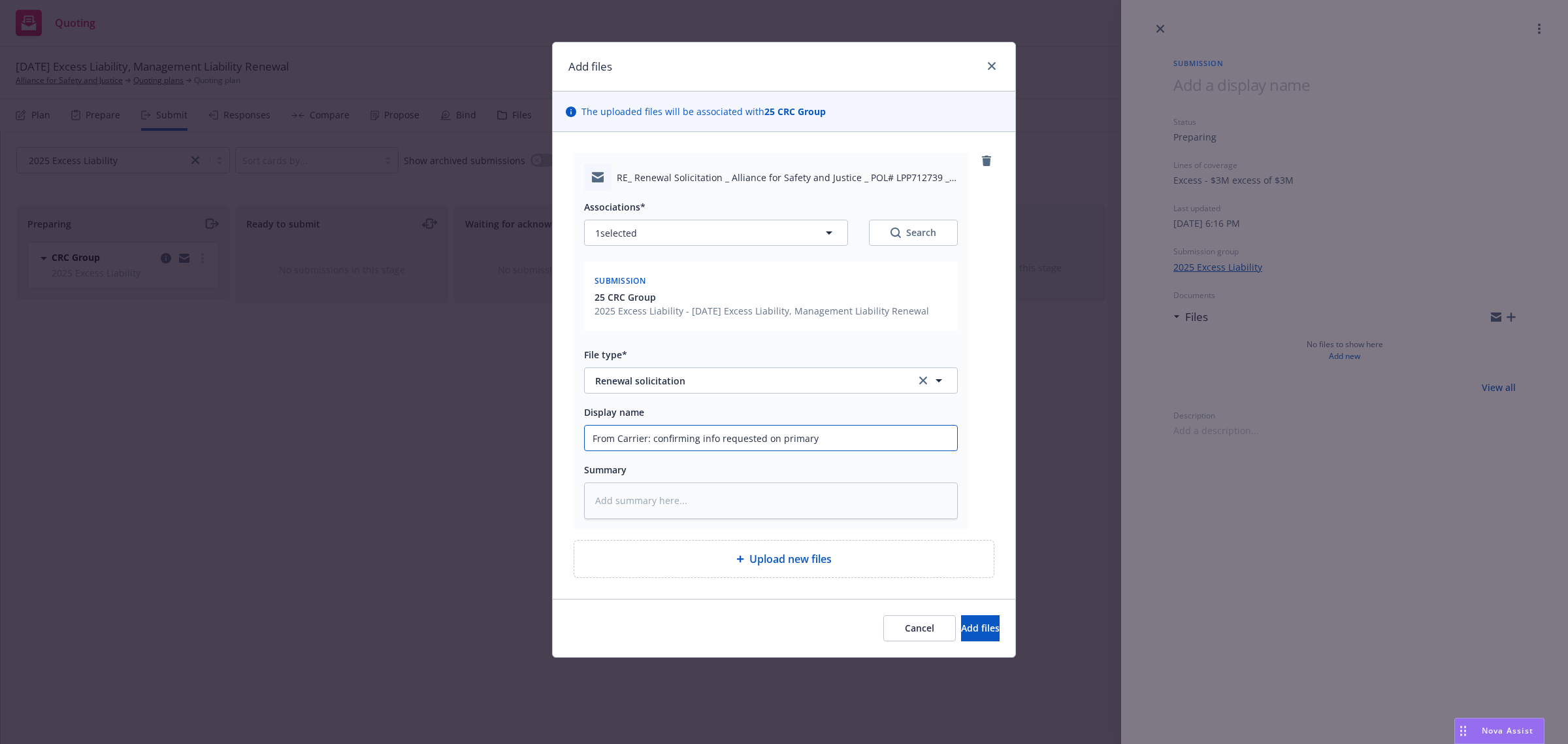
type input "From Carrier: confirming info requested on primary"
type textarea "x"
type input "From Carrier: confirming info requested on primary po"
type textarea "x"
type input "From Carrier: confirming info requested on primary pol"
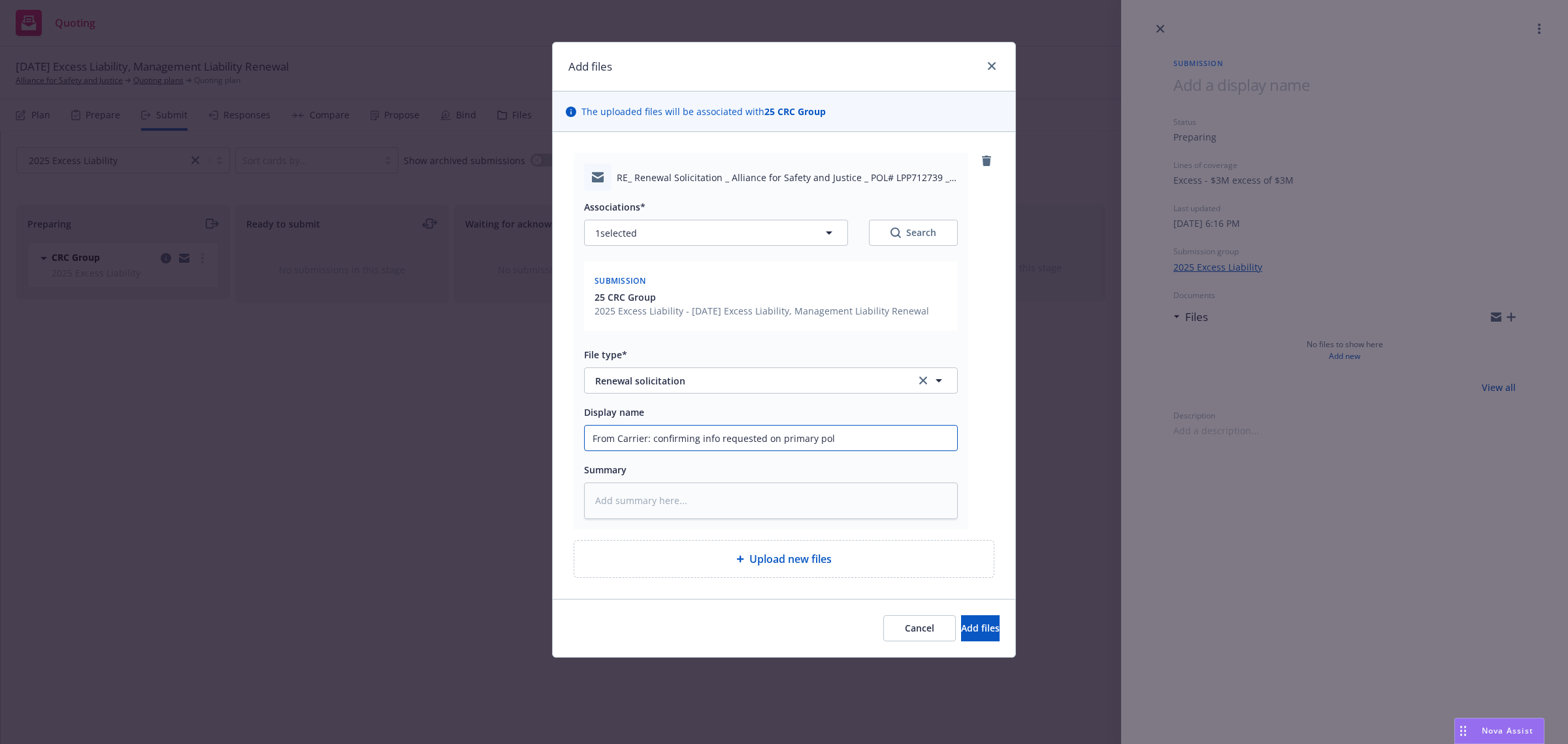
type textarea "x"
type input "From Carrier: confirming info requested on primary poli"
type textarea "x"
type input "From Carrier: confirming info requested on primary polic"
type textarea "x"
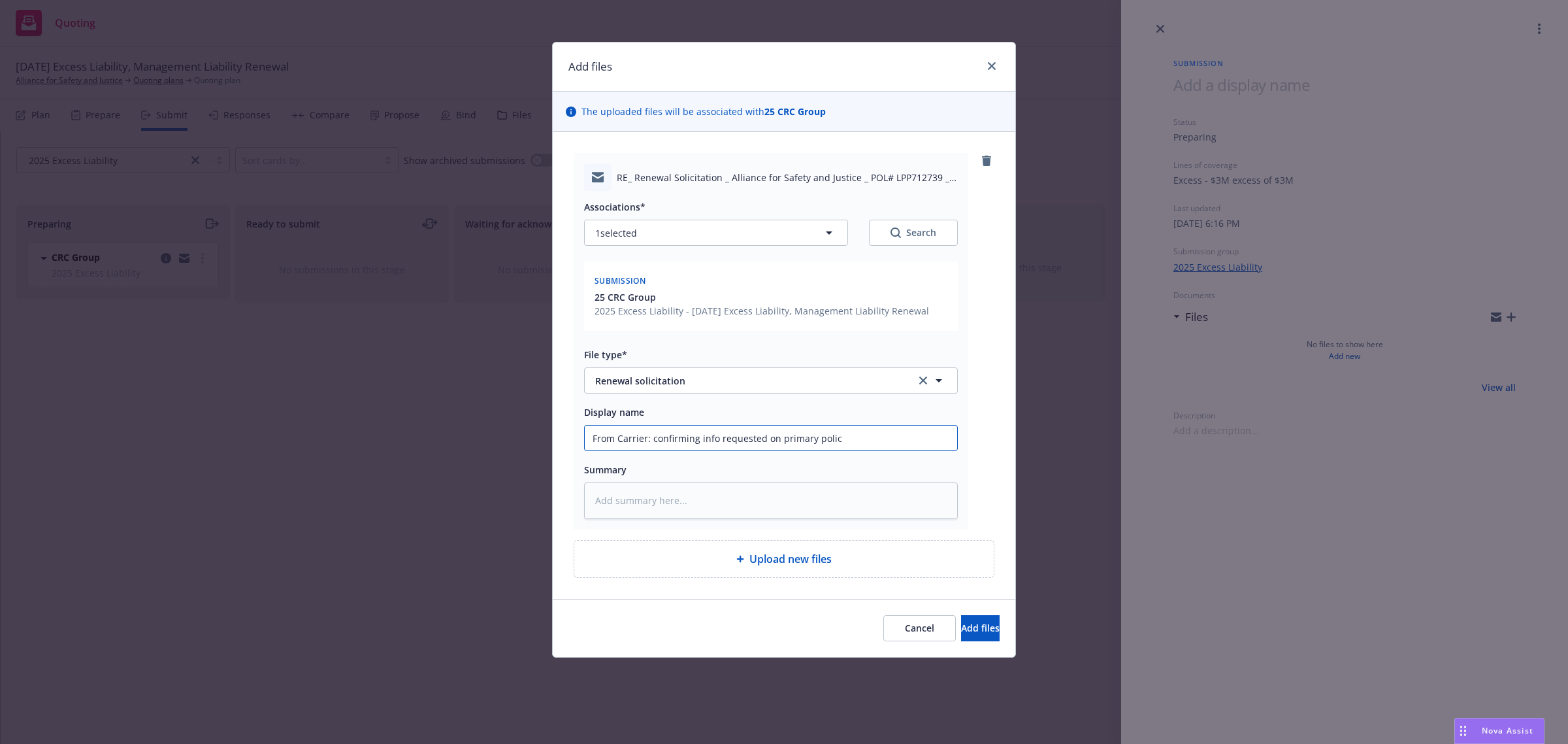
type input "From Carrier: confirming info requested on primary policy"
type textarea "x"
type input "From Carrier: confirming info requested on primary policy"
type textarea "x"
type input "From Carrier: confirming info requested on primary policy w"
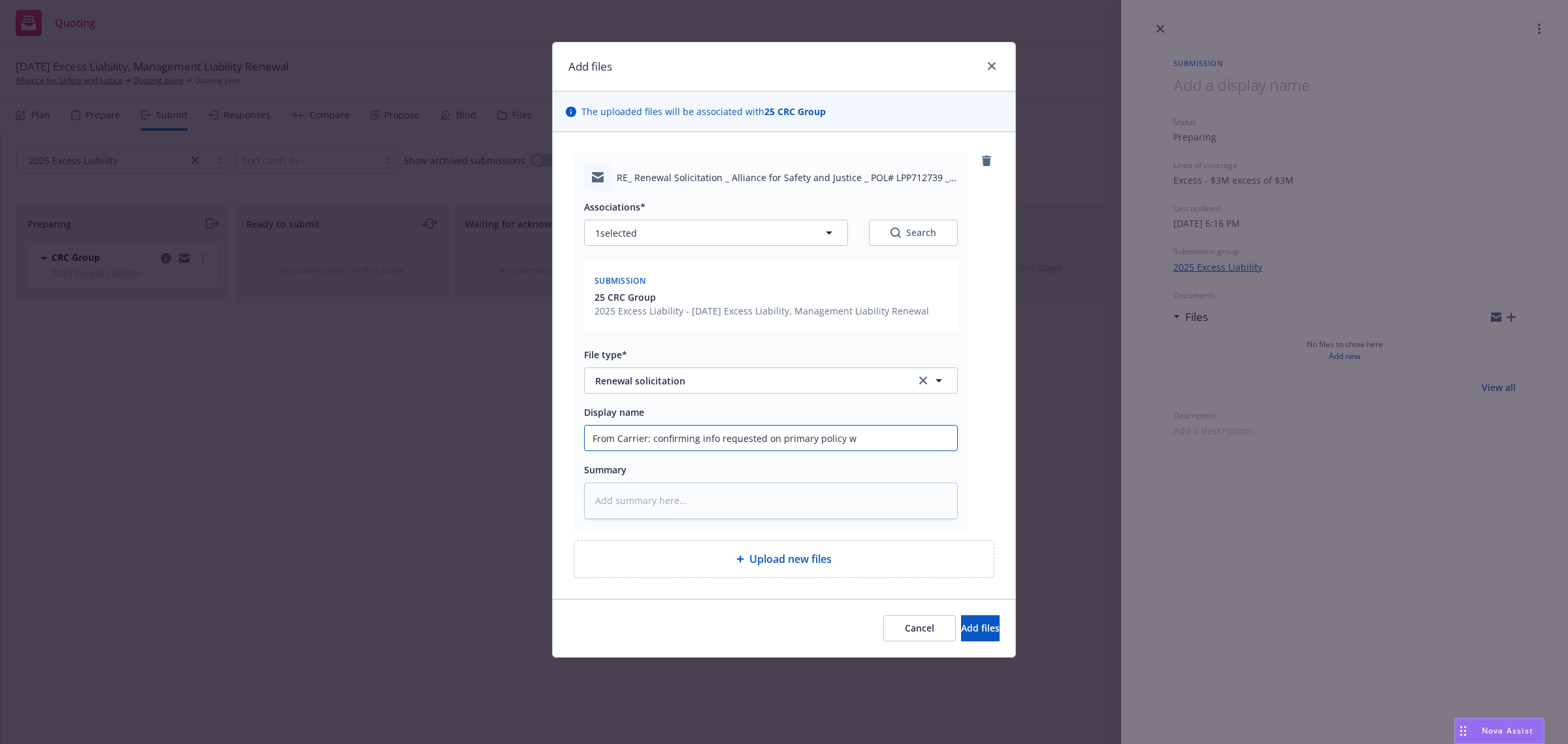
type textarea "x"
type input "From Carrier: confirming info requested on primary policy wi"
type textarea "x"
type input "From Carrier: confirming info requested on primary policy wil"
type textarea "x"
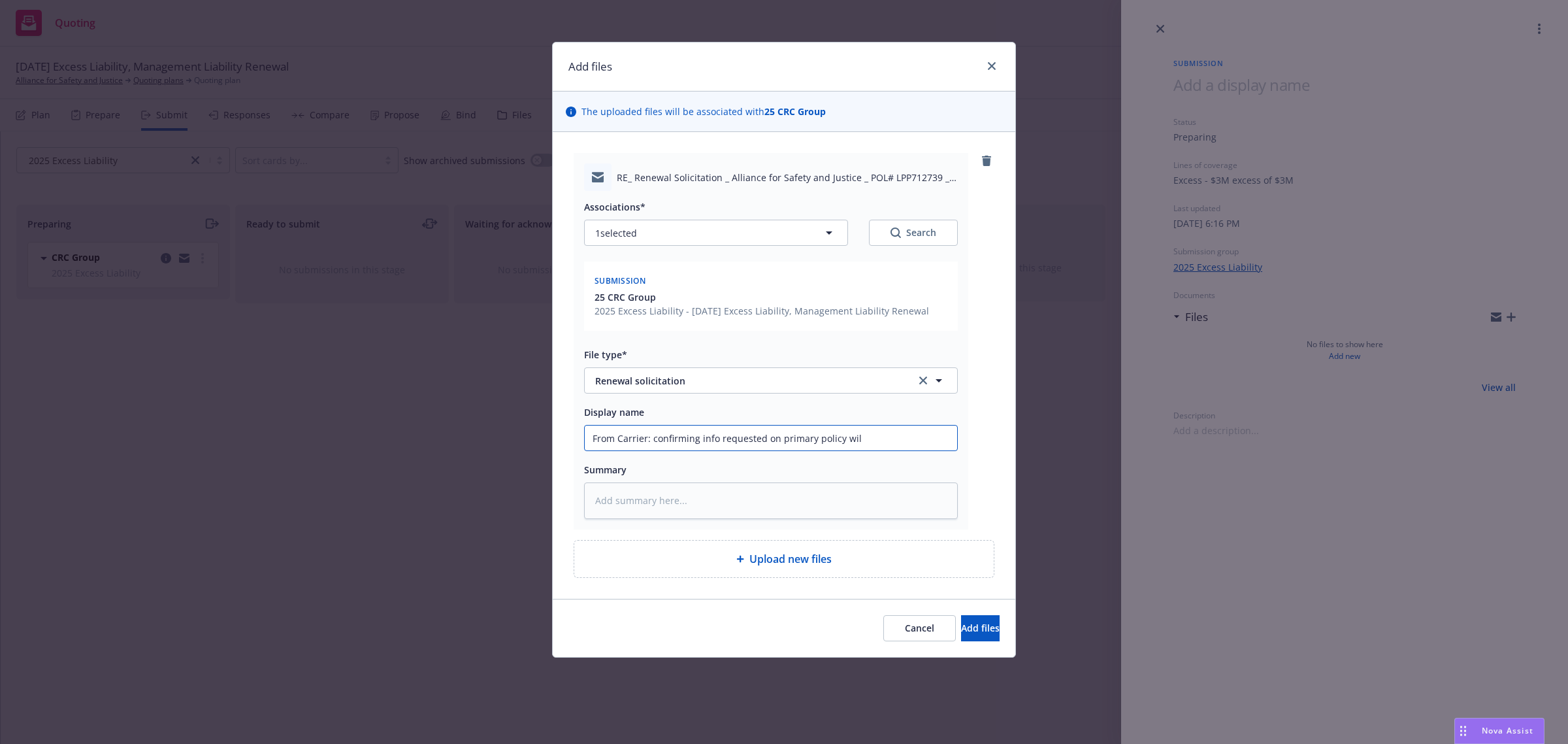
type input "From Carrier: confirming info requested on primary policy will"
type textarea "x"
type input "From Carrier: confirming info requested on primary policy will"
type textarea "x"
type input "From Carrier: confirming info requested on primary policy will s"
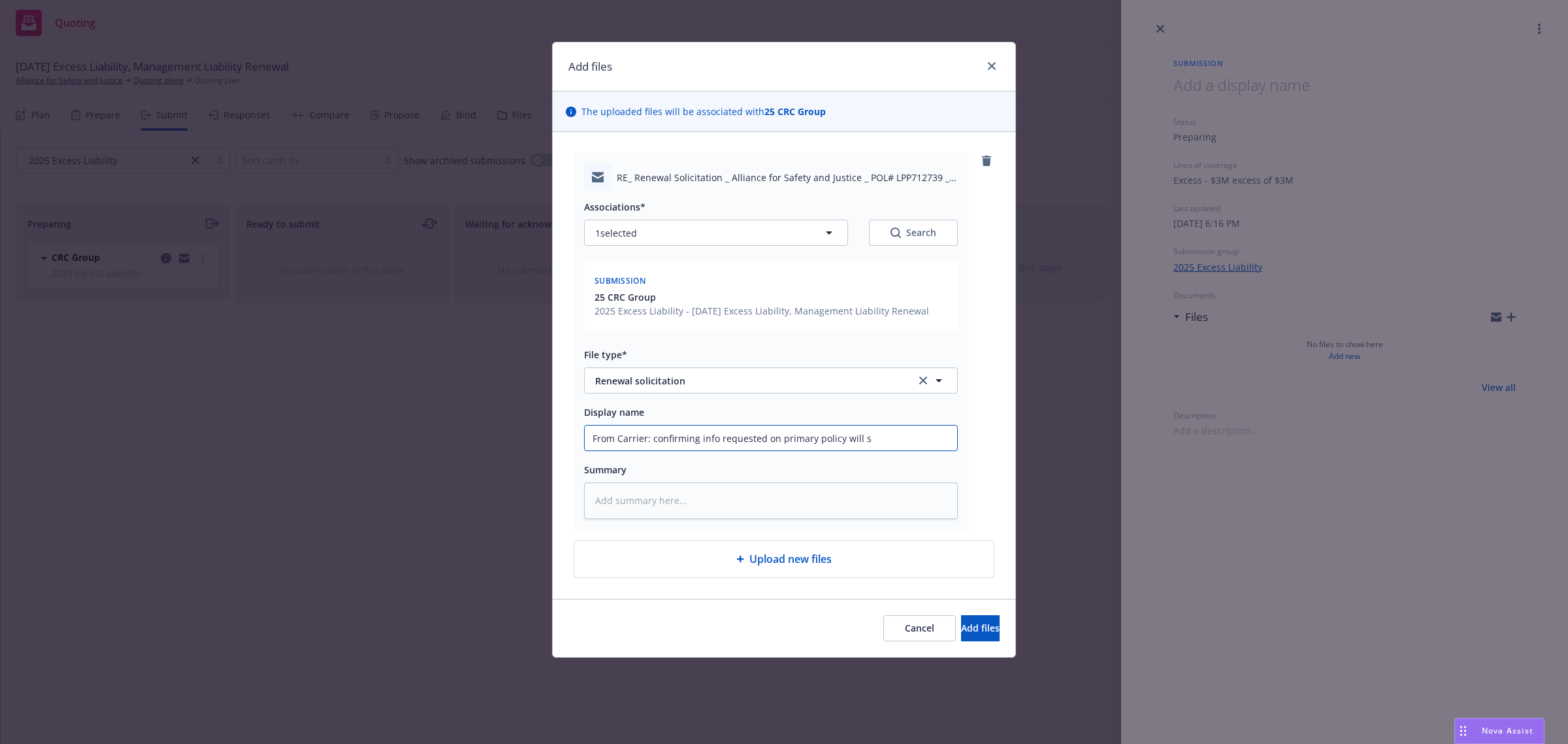
type textarea "x"
type input "From Carrier: confirming info requested on primary policy will sa"
type textarea "x"
type input "From Carrier: confirming info requested on primary policy will sat"
type textarea "x"
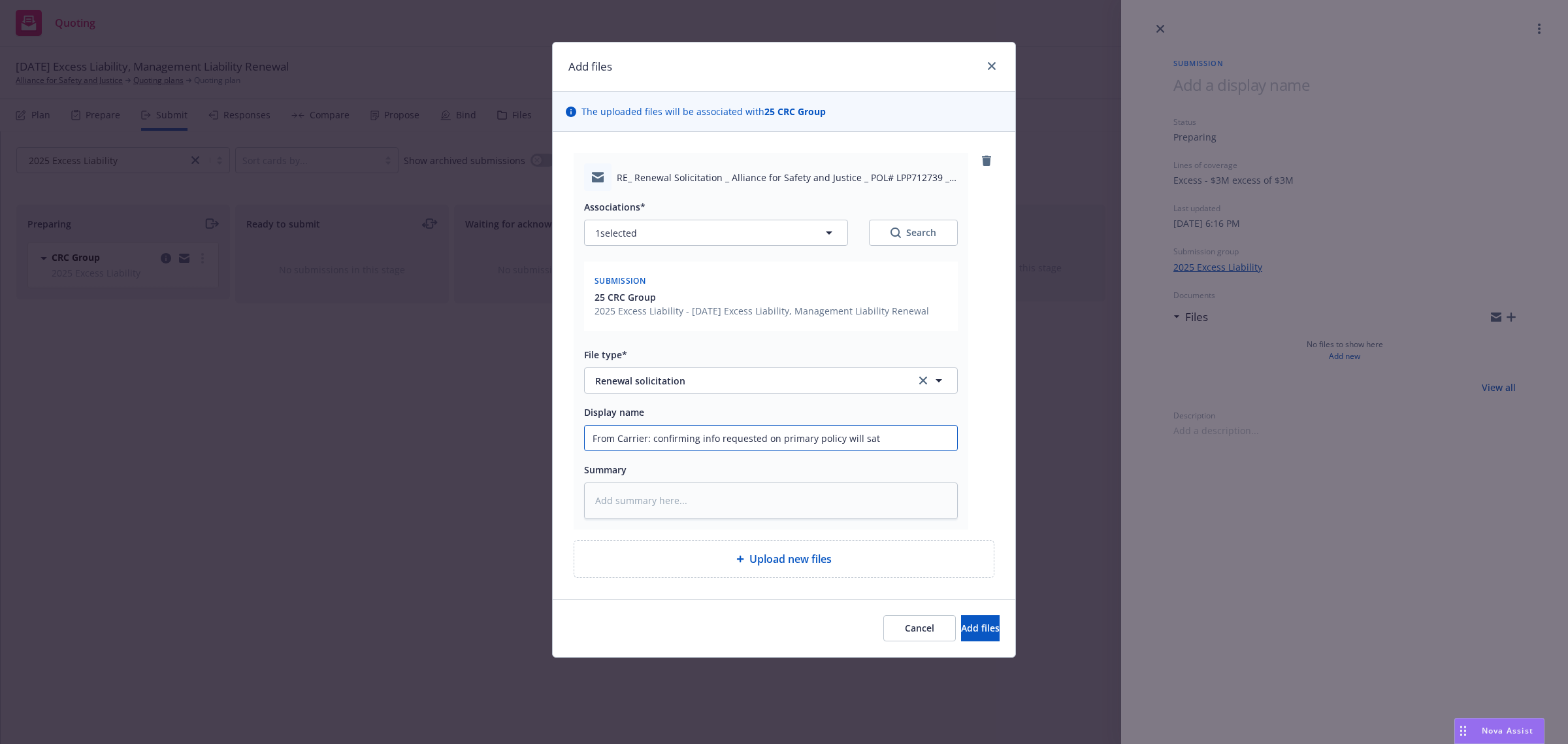
type input "From Carrier: confirming info requested on primary policy will sati"
type textarea "x"
type input "From Carrier: confirming info requested on primary policy will satis"
type textarea "x"
type input "From Carrier: confirming info requested on primary policy will satisf"
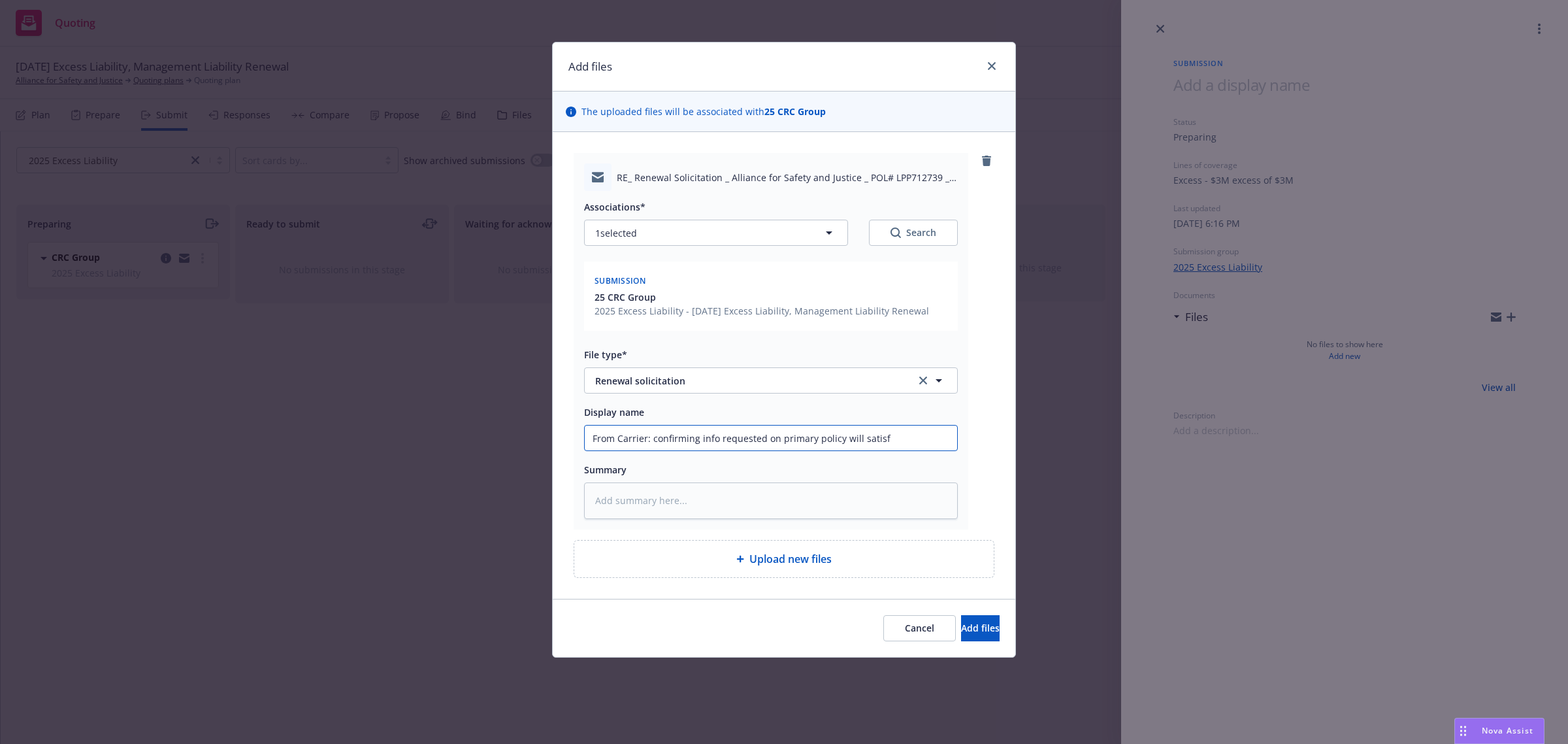
type textarea "x"
type input "From Carrier: confirming info requested on primary policy will satisfy"
type textarea "x"
type input "From Carrier: confirming info requested on primary policy will satisfy"
type textarea "x"
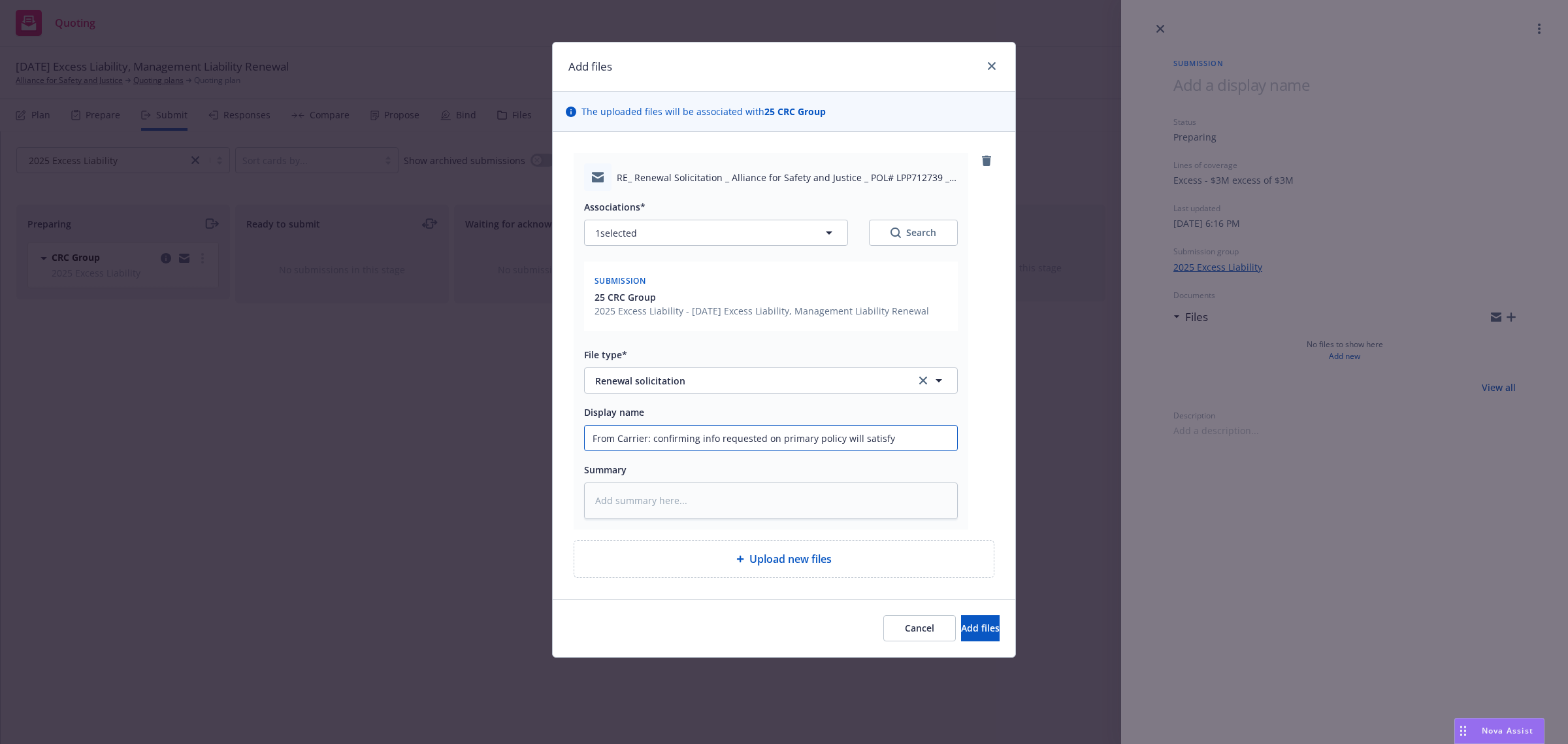
type input "From Carrier: confirming info requested on primary policy will satisfy r"
type textarea "x"
type input "From Carrier: confirming info requested on primary policy will satisfy re"
type textarea "x"
type input "From Carrier: confirming info requested on primary policy will satisfy ren"
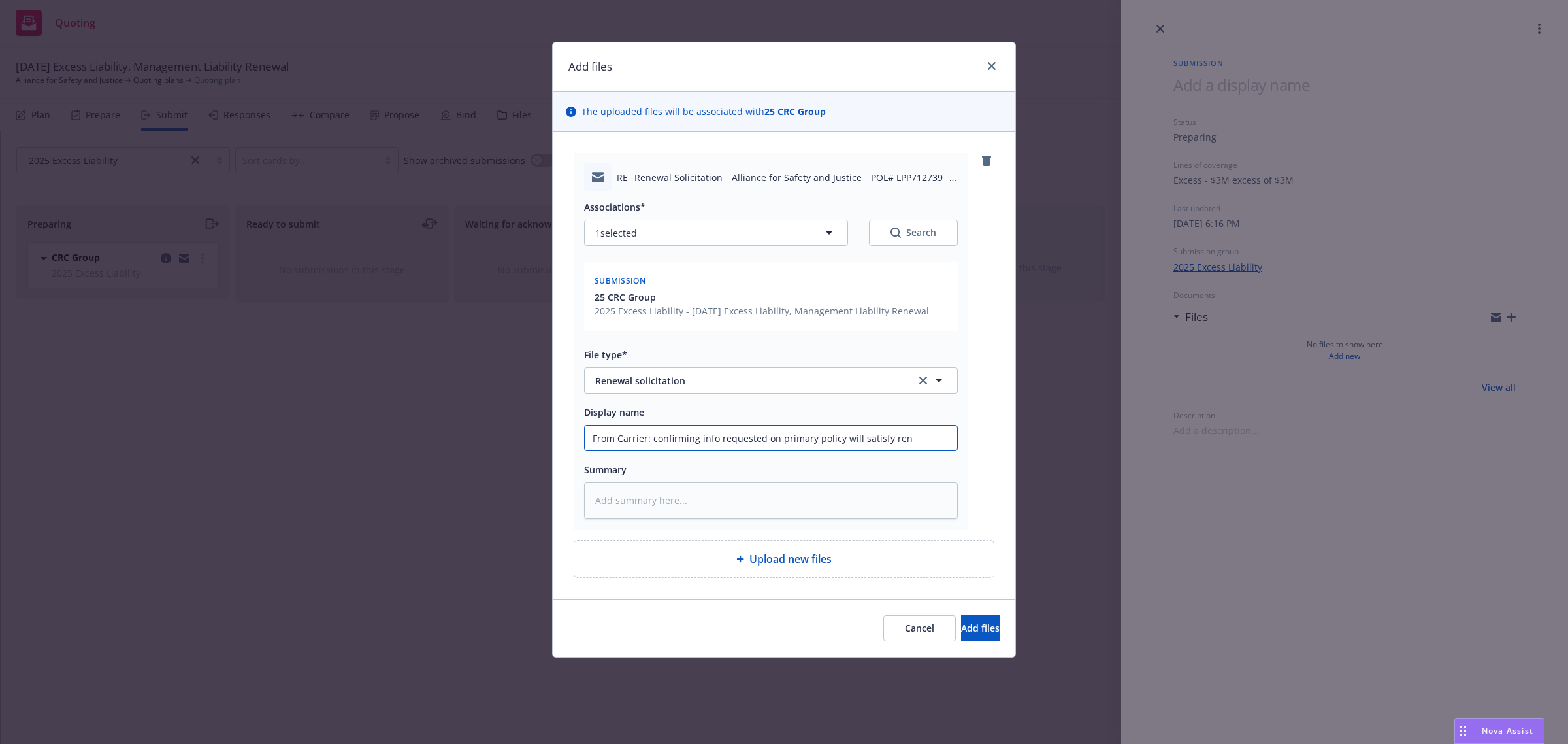
type textarea "x"
type input "From Carrier: confirming info requested on primary policy will satisfy [PERSON_…"
type textarea "x"
type input "From Carrier: confirming info requested on primary policy will satisfy renew"
type textarea "x"
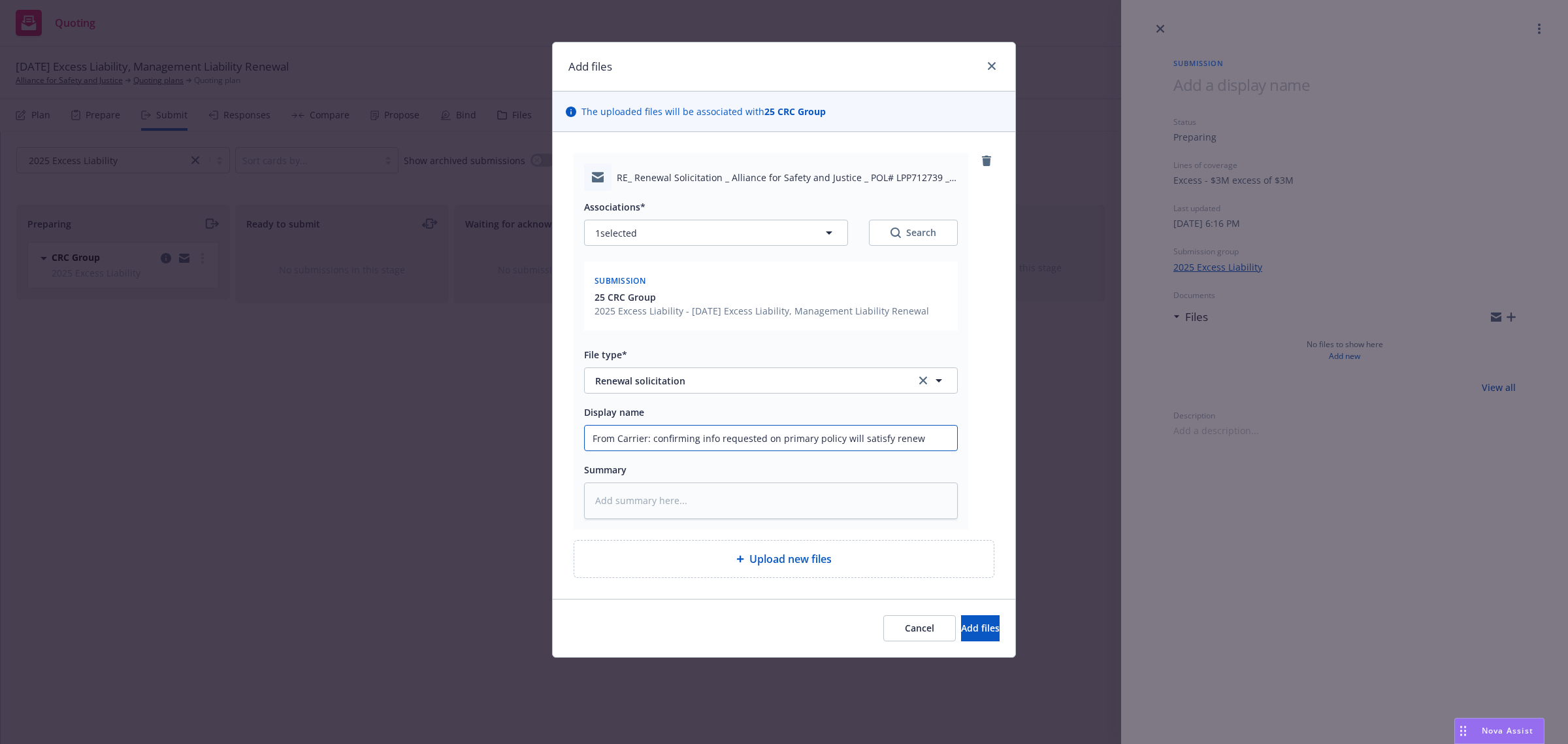
type input "From Carrier: confirming info requested on primary policy will satisfy renewa"
type textarea "x"
type input "From Carrier: confirming info requested on primary policy will satisfy renew"
type textarea "x"
type input "From Carrier: confirming info requested on primary policy will satisfy [PERSON_…"
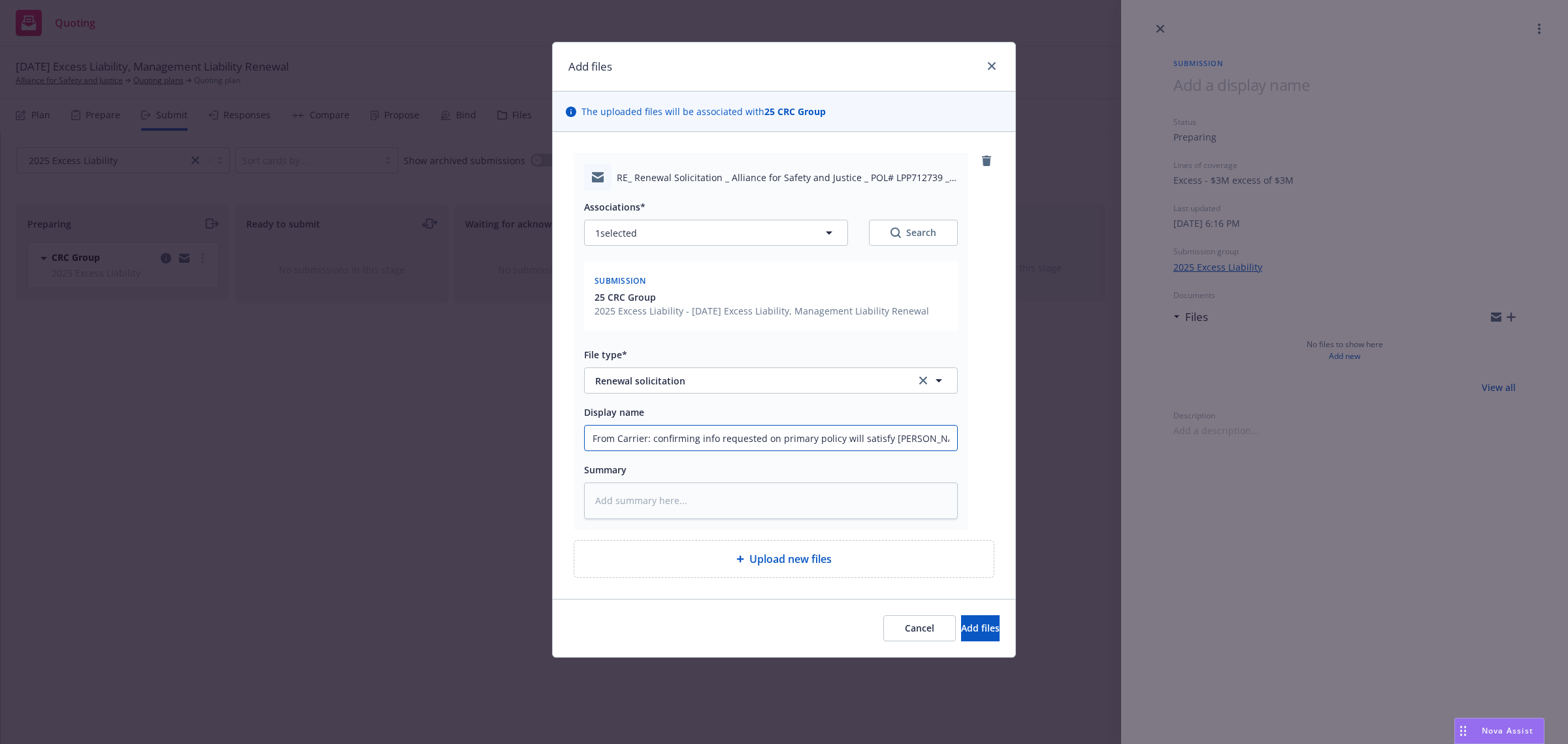
type textarea "x"
type input "From Carrier: confirming info requested on primary policy will satisfy ren"
type textarea "x"
type input "From Carrier: confirming info requested on primary policy will satisfy re"
type textarea "x"
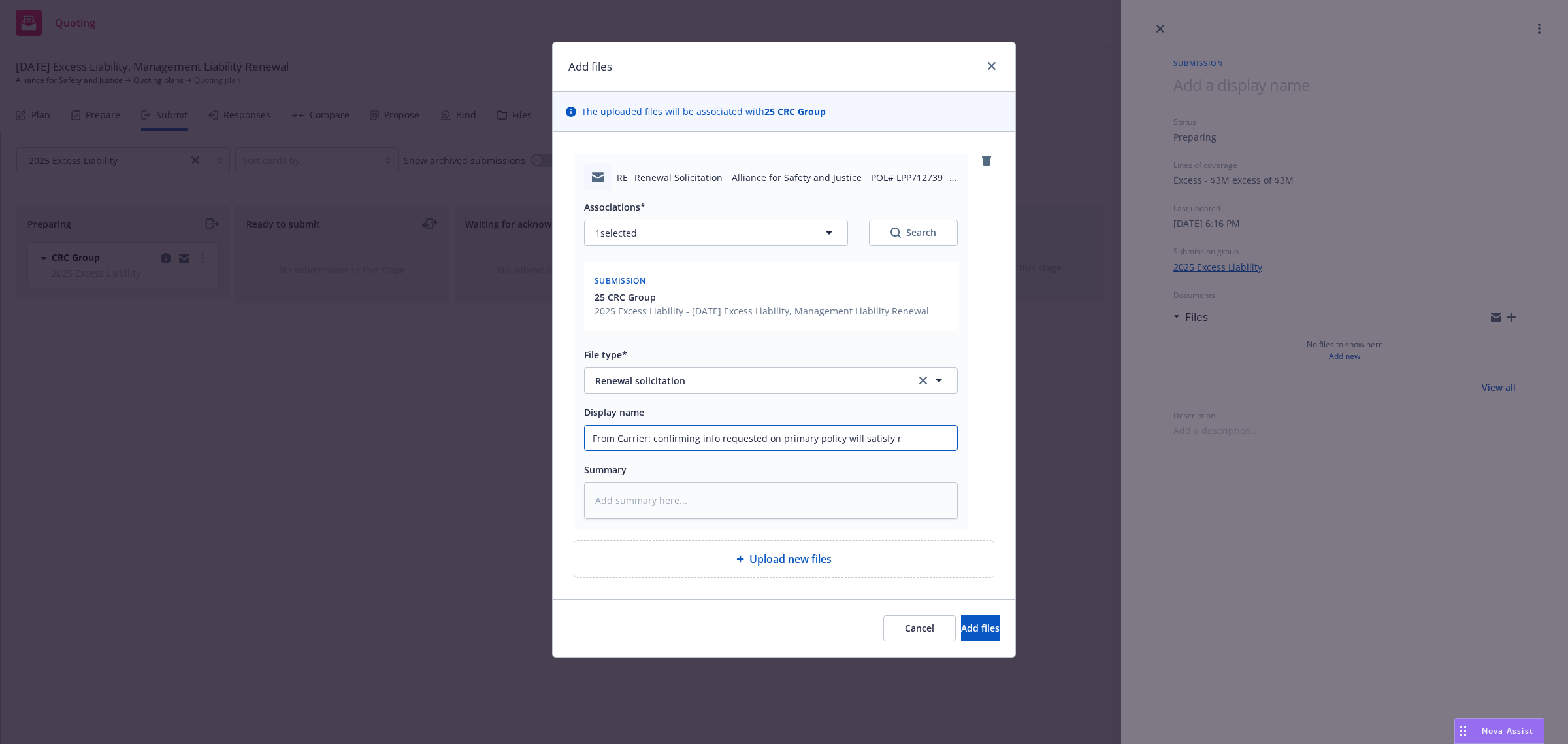
type input "From Carrier: confirming info requested on primary policy will satisfy"
type textarea "x"
type input "From Carrier: confirming info requested on primary policy will satisfy"
type textarea "x"
type input "From Carrier: confirming info requested on primary policy will satisf"
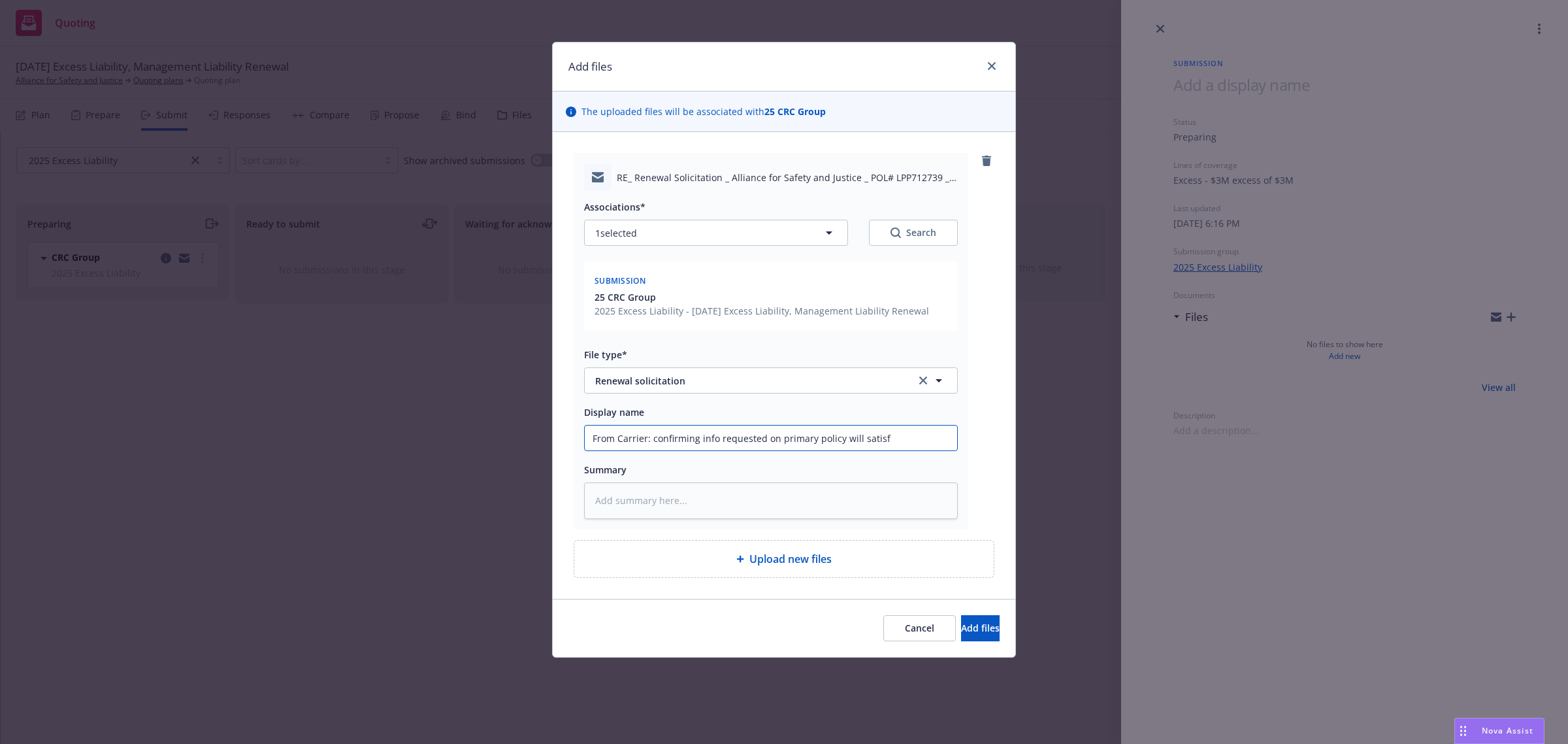
type textarea "x"
type input "From Carrier: confirming info requested on primary policy will satis"
type textarea "x"
type input "From Carrier: confirming info requested on primary policy will sati"
type textarea "x"
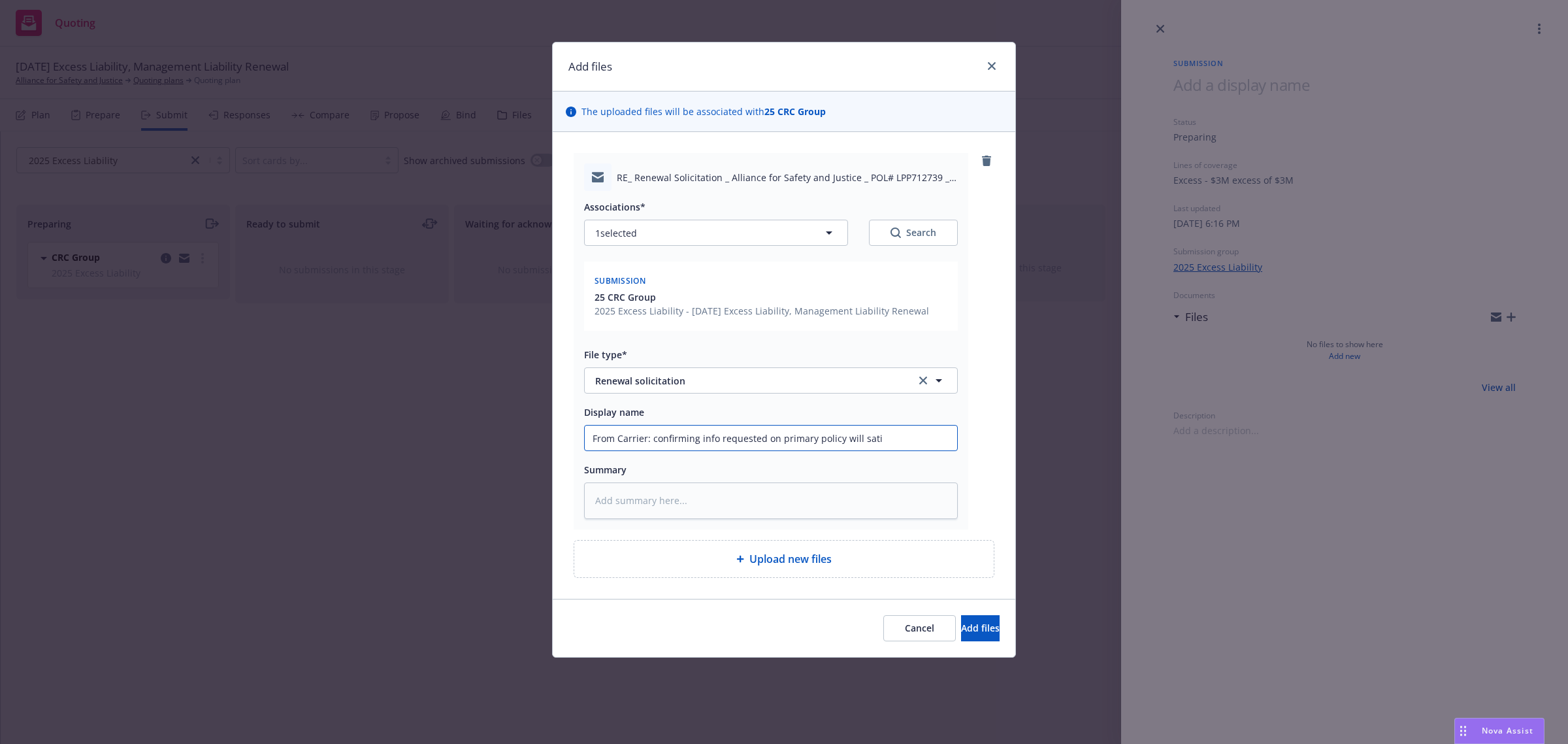
type input "From Carrier: confirming info requested on primary policy will sat"
type textarea "x"
type input "From Carrier: confirming info requested on primary policy will sa"
type textarea "x"
type input "From Carrier: confirming info requested on primary policy will s"
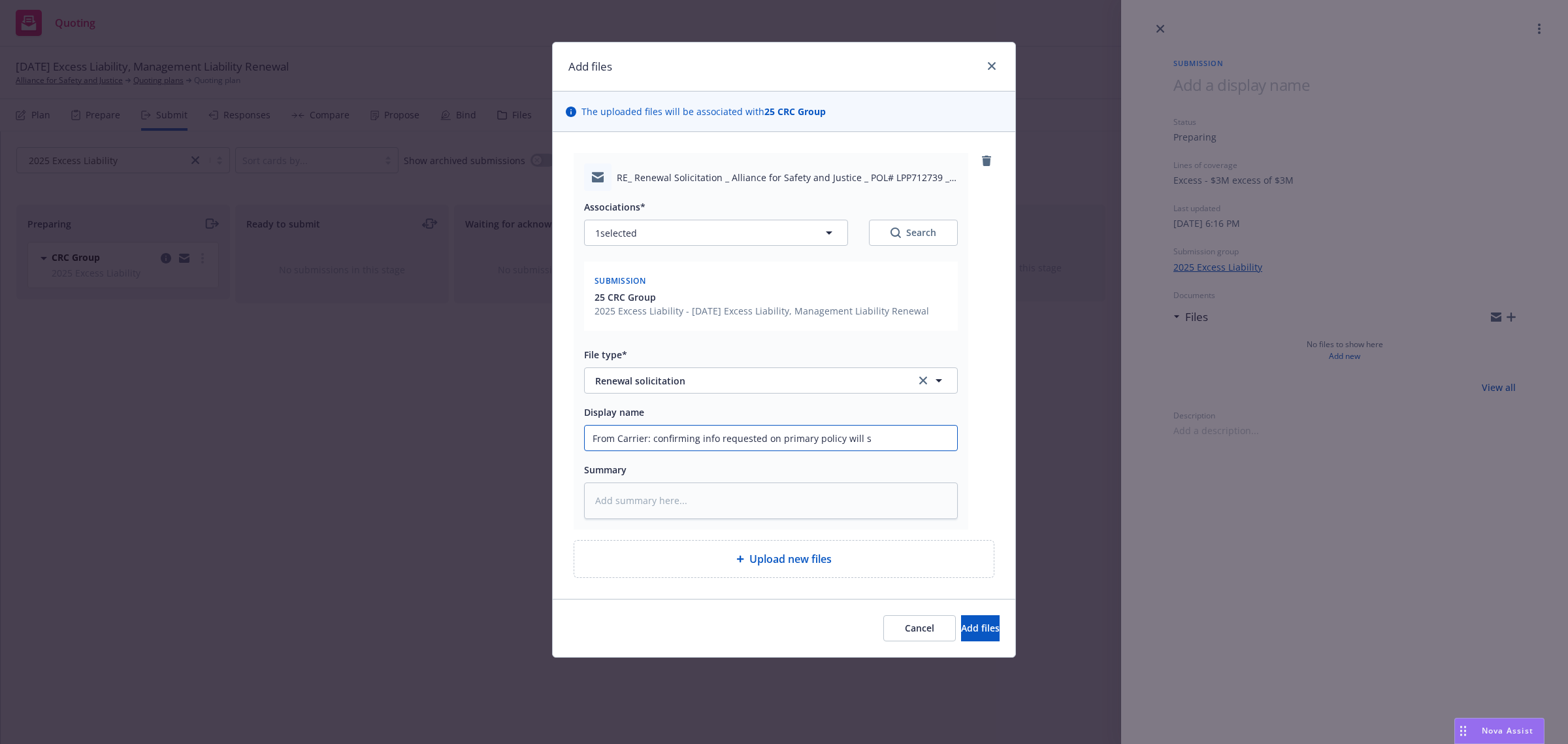
type textarea "x"
type input "From Carrier: confirming info requested on primary policy will"
type textarea "x"
type input "From Carrier: confirming info requested on primary policy will"
type textarea "x"
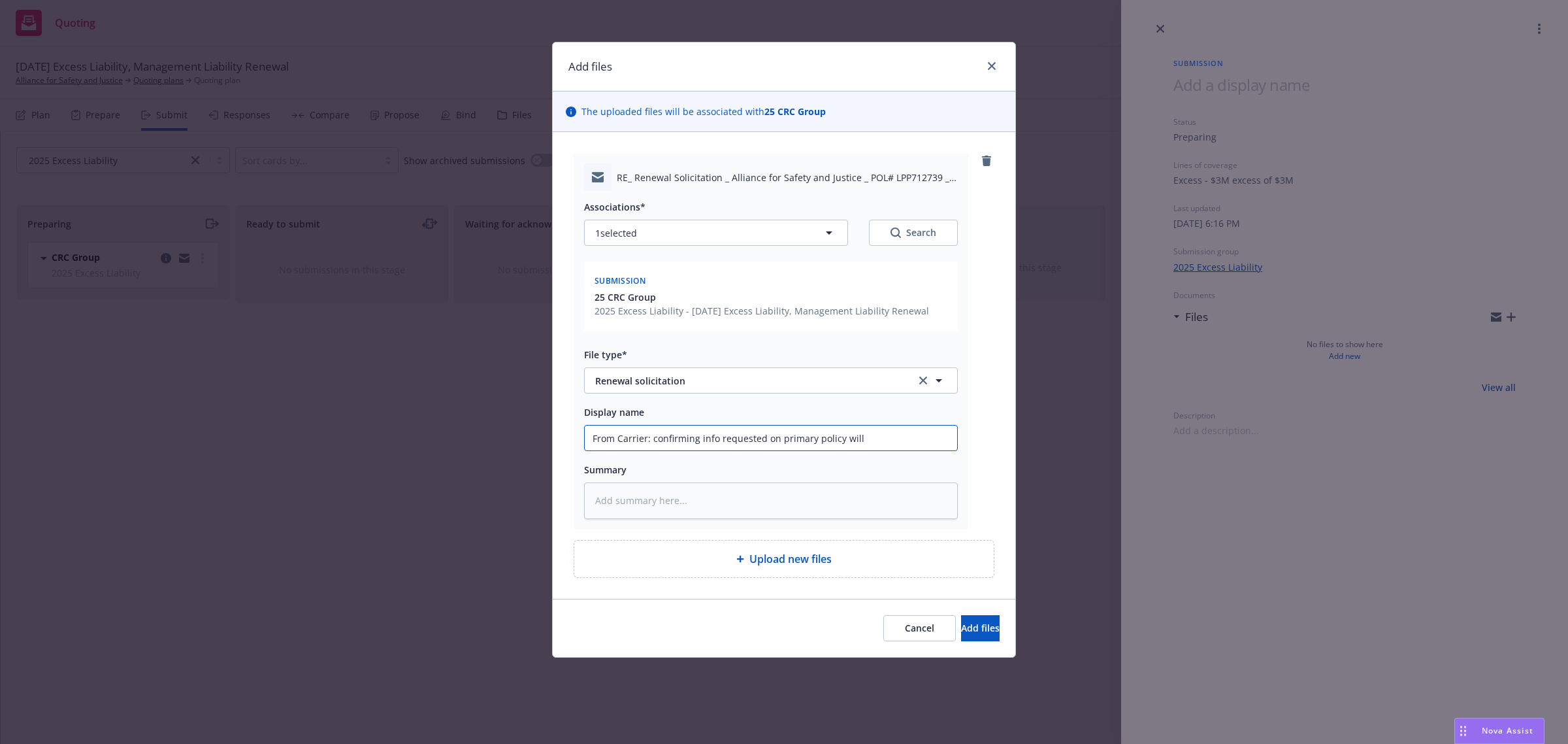
type input "From Carrier: confirming info requested on primary policy wil"
type textarea "x"
type input "From Carrier: confirming info requested on primary policy wi"
type textarea "x"
type input "From Carrier: confirming info requested on primary policy w"
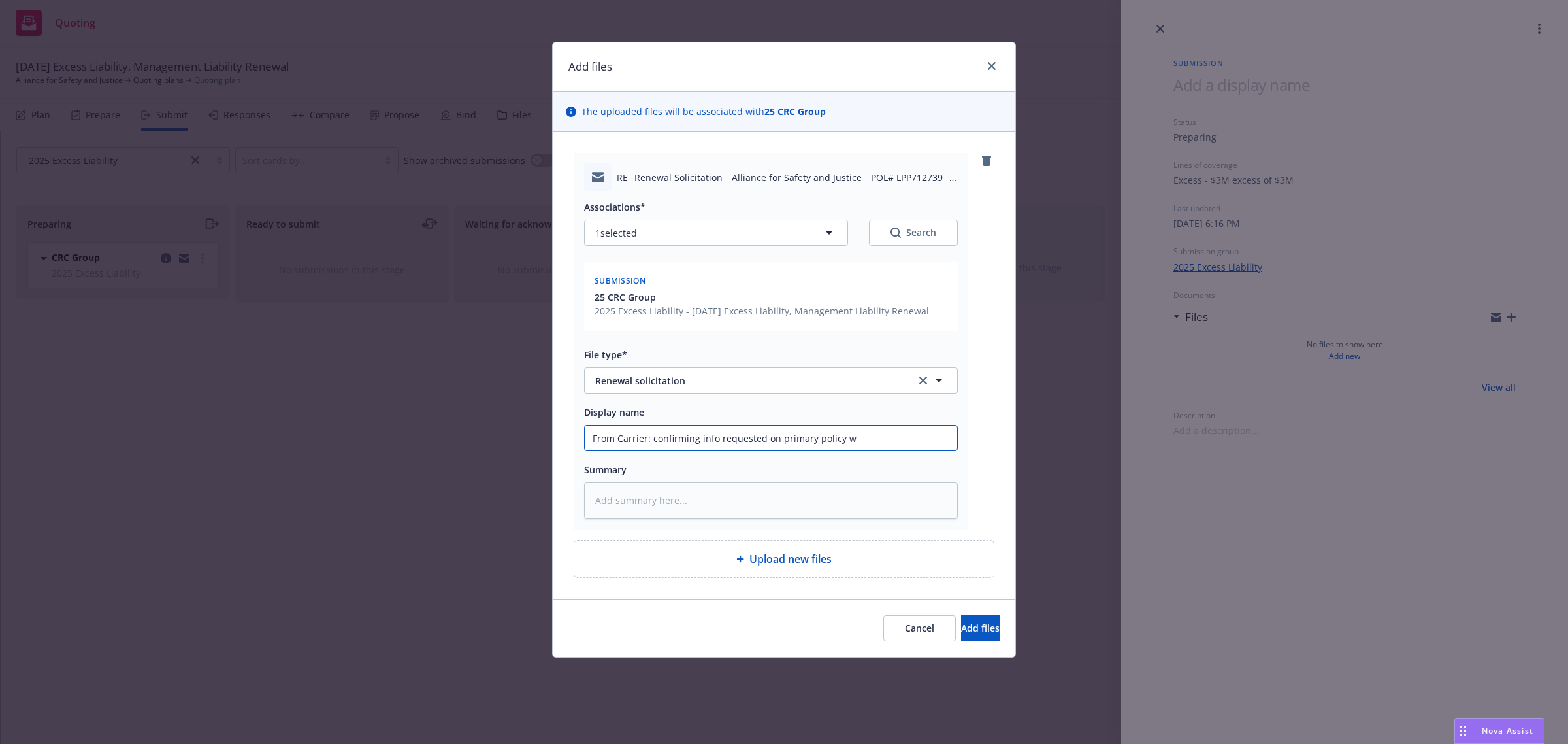
type textarea "x"
type input "From Carrier: confirming info requested on primary policy"
type textarea "x"
type input "From Carrier: confirming info requested on primary policy i"
type textarea "x"
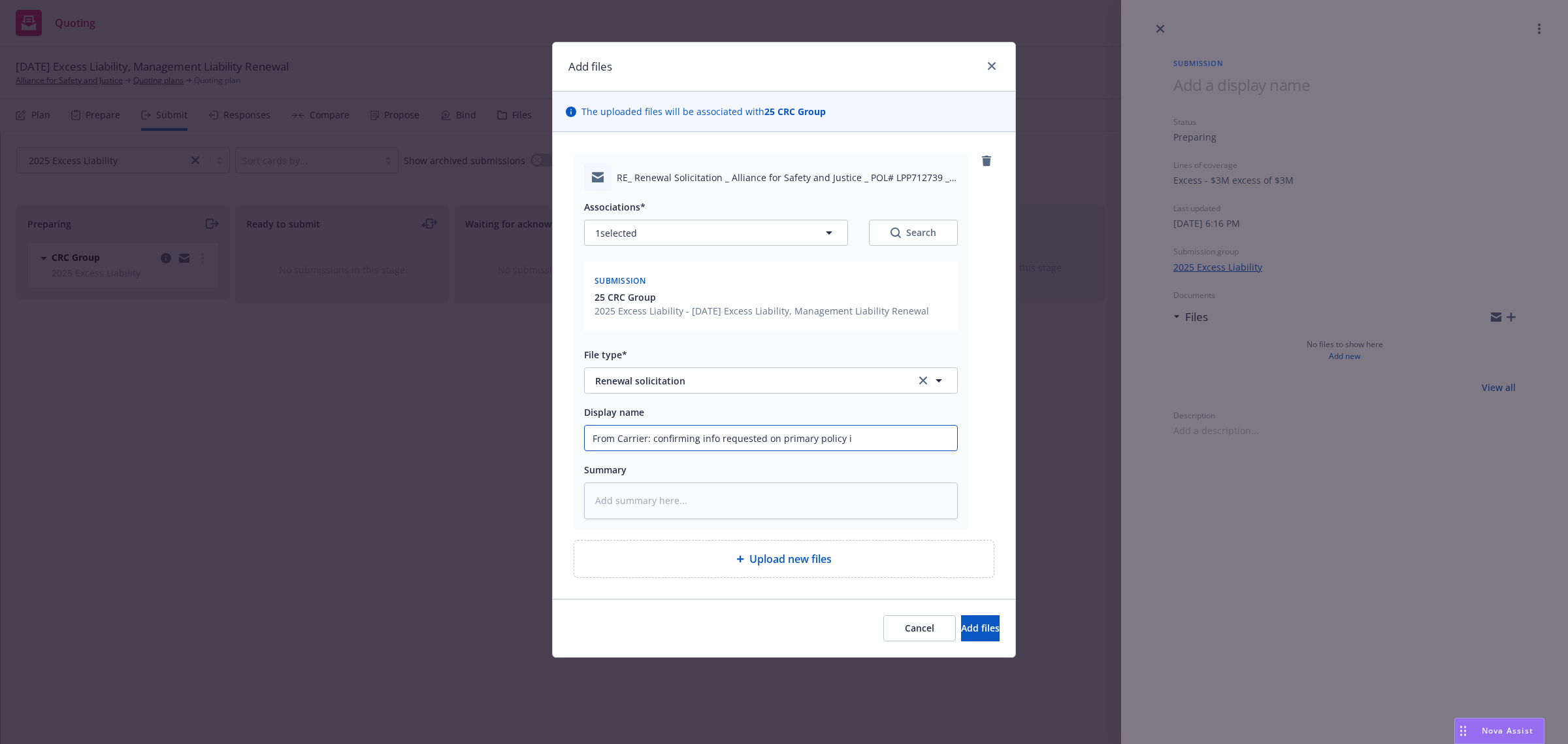
type input "From Carrier: confirming info requested on primary policy is"
type textarea "x"
type input "From Carrier: confirming info requested on primary policy is"
type textarea "x"
type input "From Carrier: confirming info requested on primary policy is s"
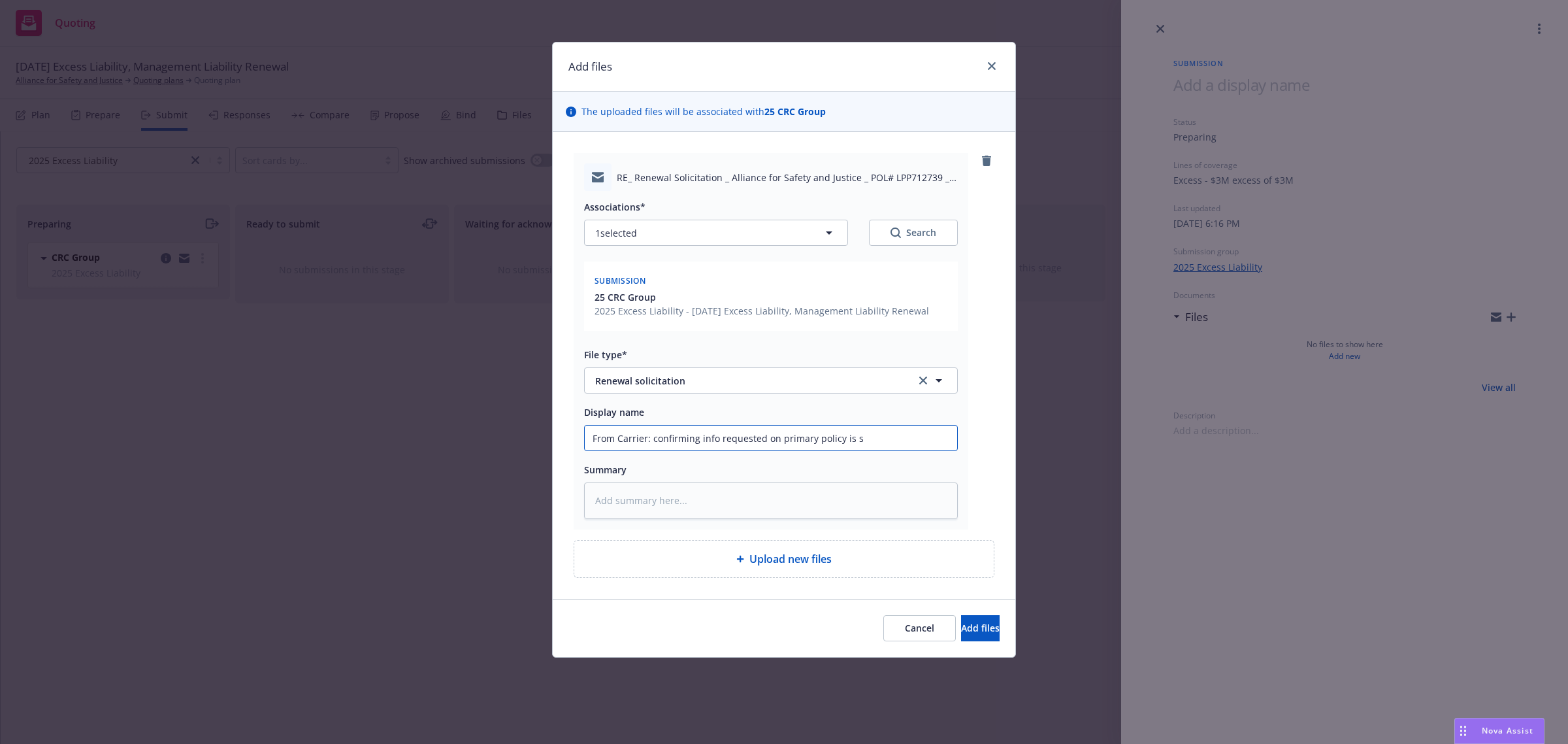
type textarea "x"
type input "From Carrier: confirming info requested on primary policy is su"
type textarea "x"
type input "From Carrier: confirming info requested on primary policy is suf"
type textarea "x"
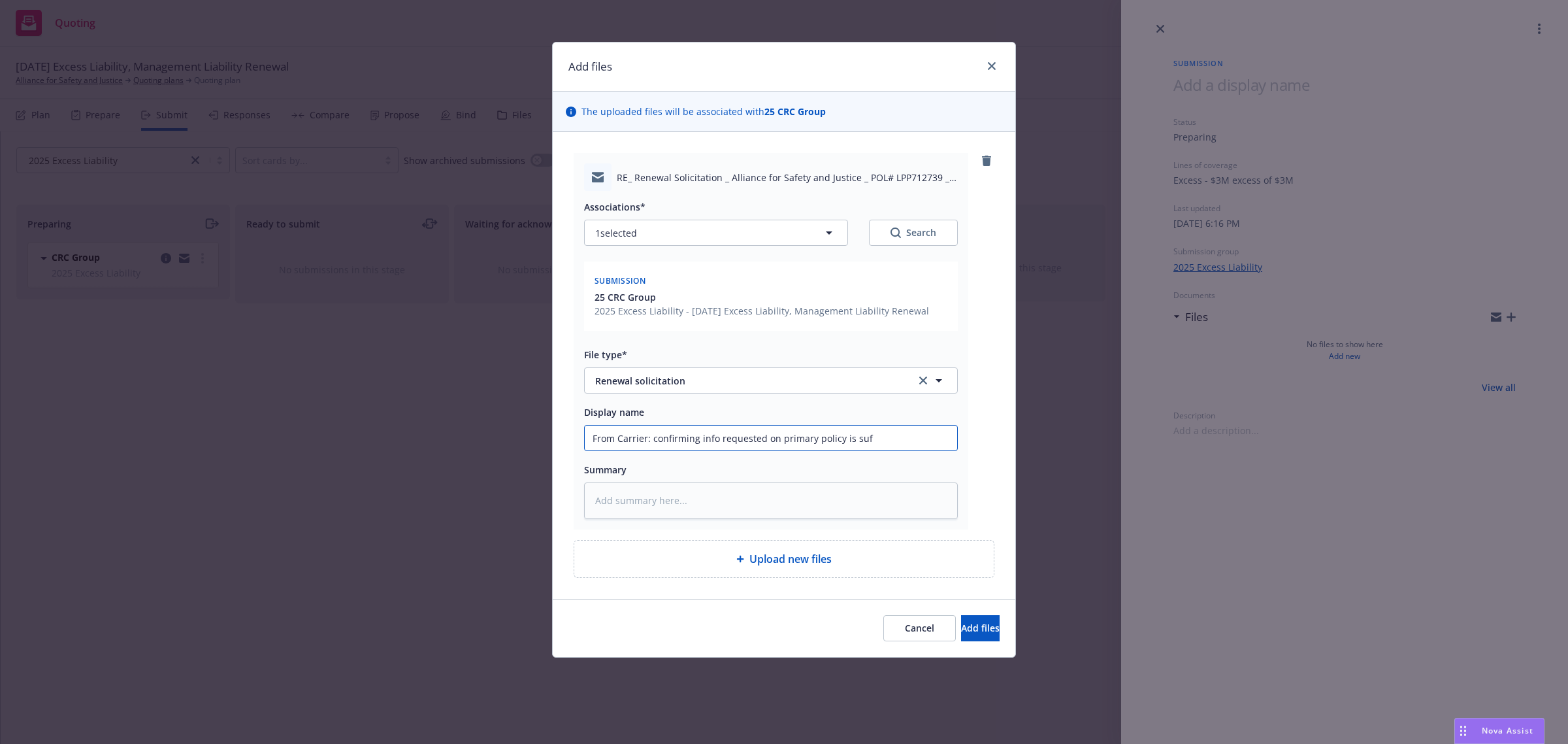
type input "From Carrier: confirming info requested on primary policy is suff"
type textarea "x"
type input "From Carrier: confirming info requested on primary policy is suffi"
type textarea "x"
type input "From Carrier: confirming info requested on primary policy is suffic"
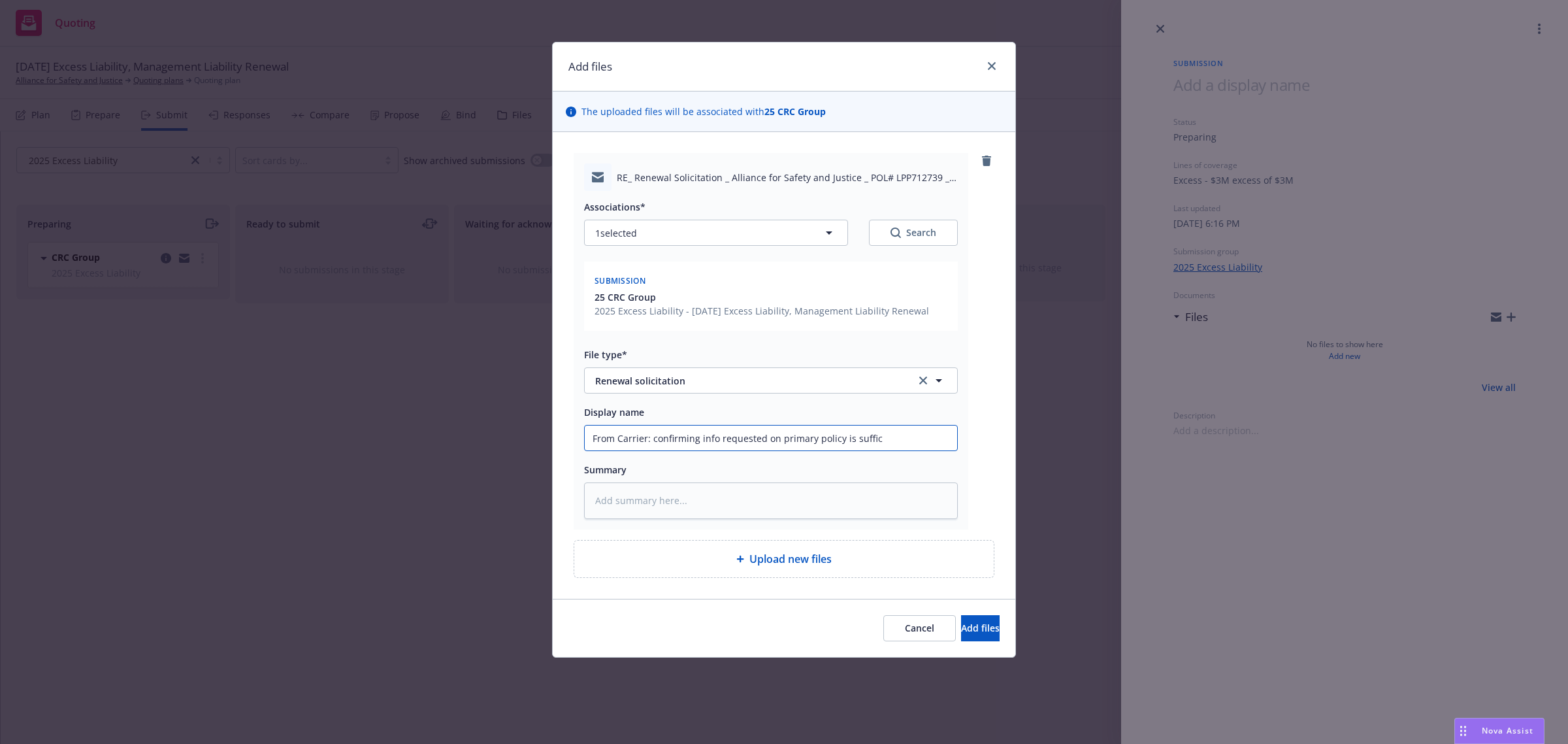
type textarea "x"
type input "From Carrier: confirming info requested on primary policy is suffici"
click at [995, 632] on button "Add files" at bounding box center [980, 628] width 39 height 26
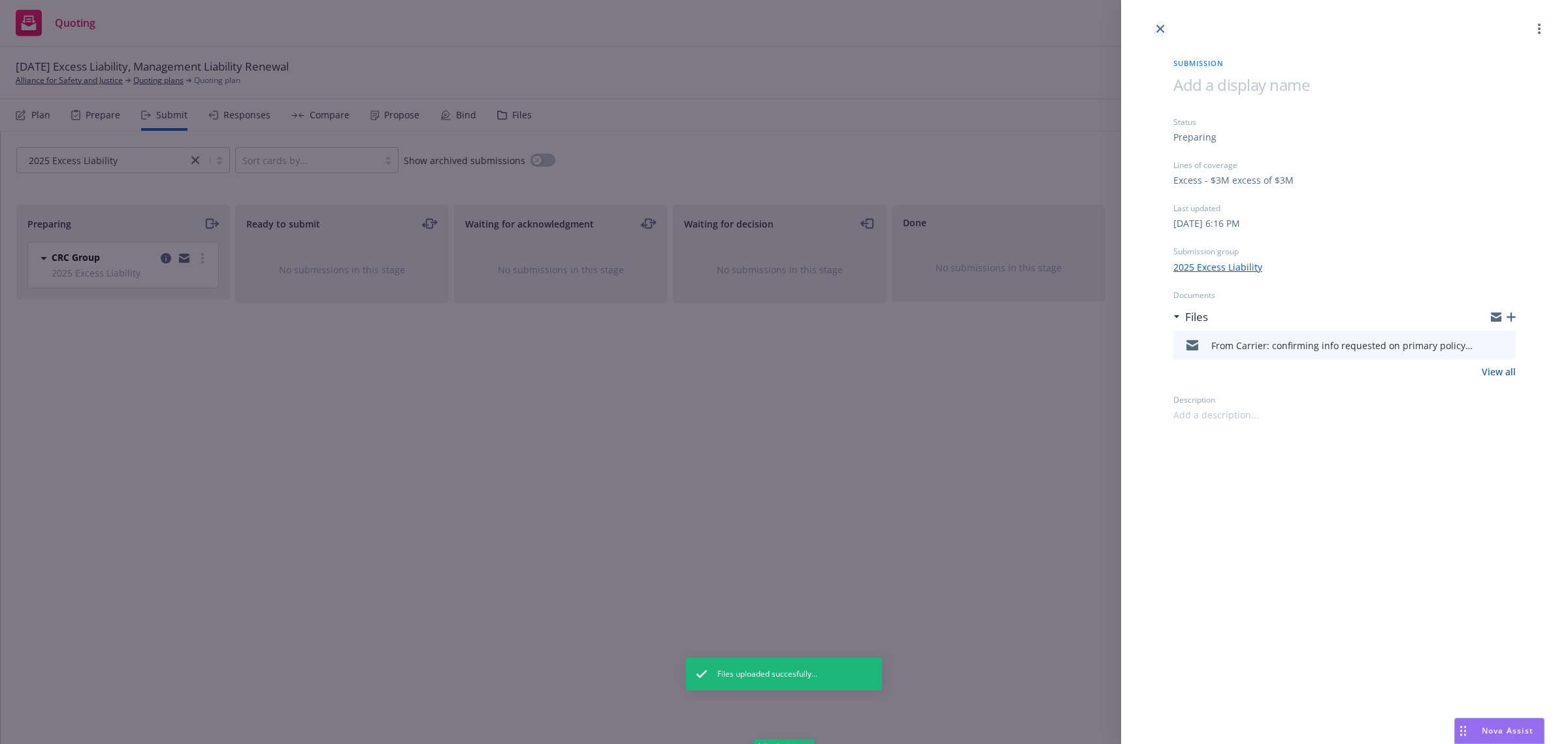
click at [1161, 23] on link "close" at bounding box center [1160, 29] width 16 height 16
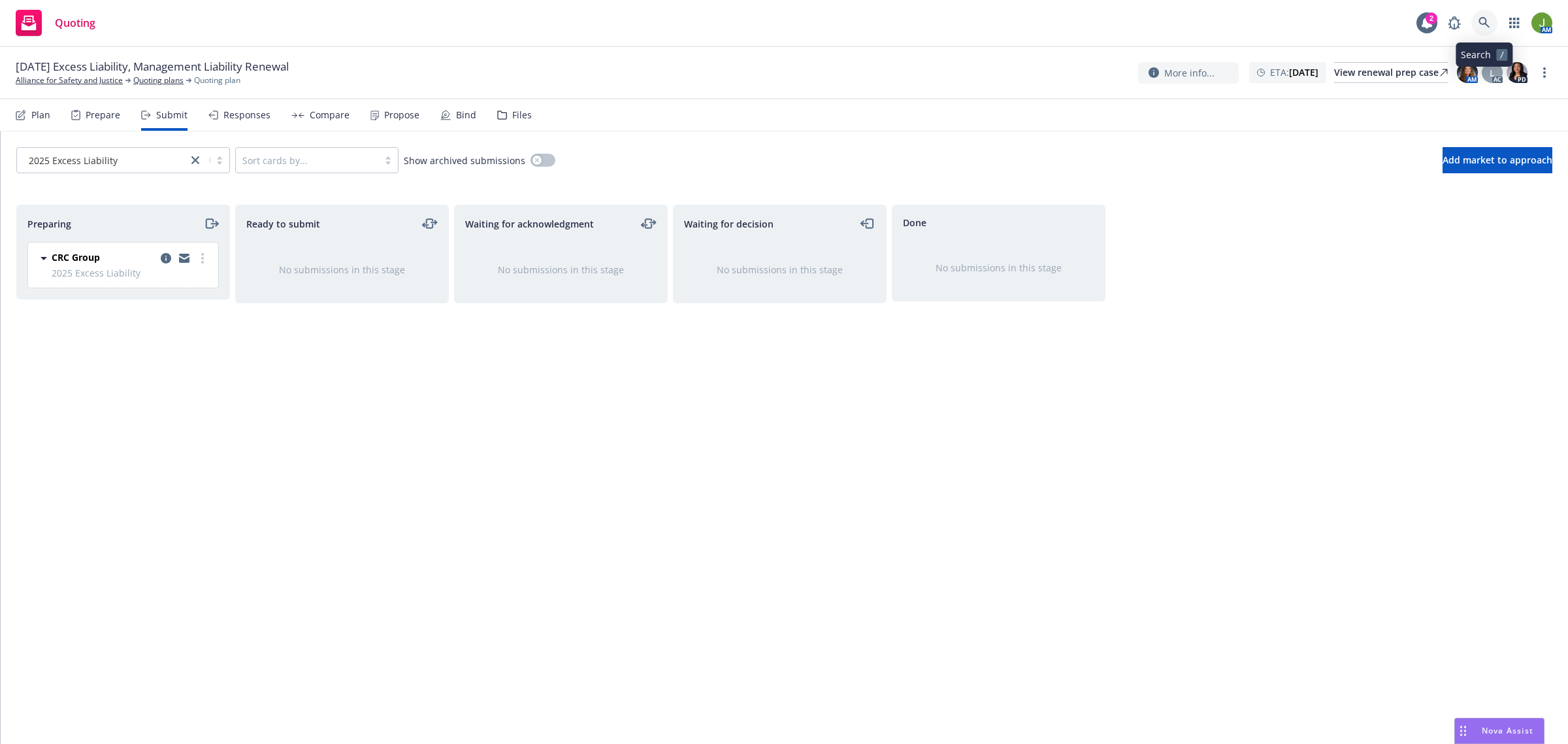
click at [1484, 22] on icon at bounding box center [1484, 22] width 11 height 11
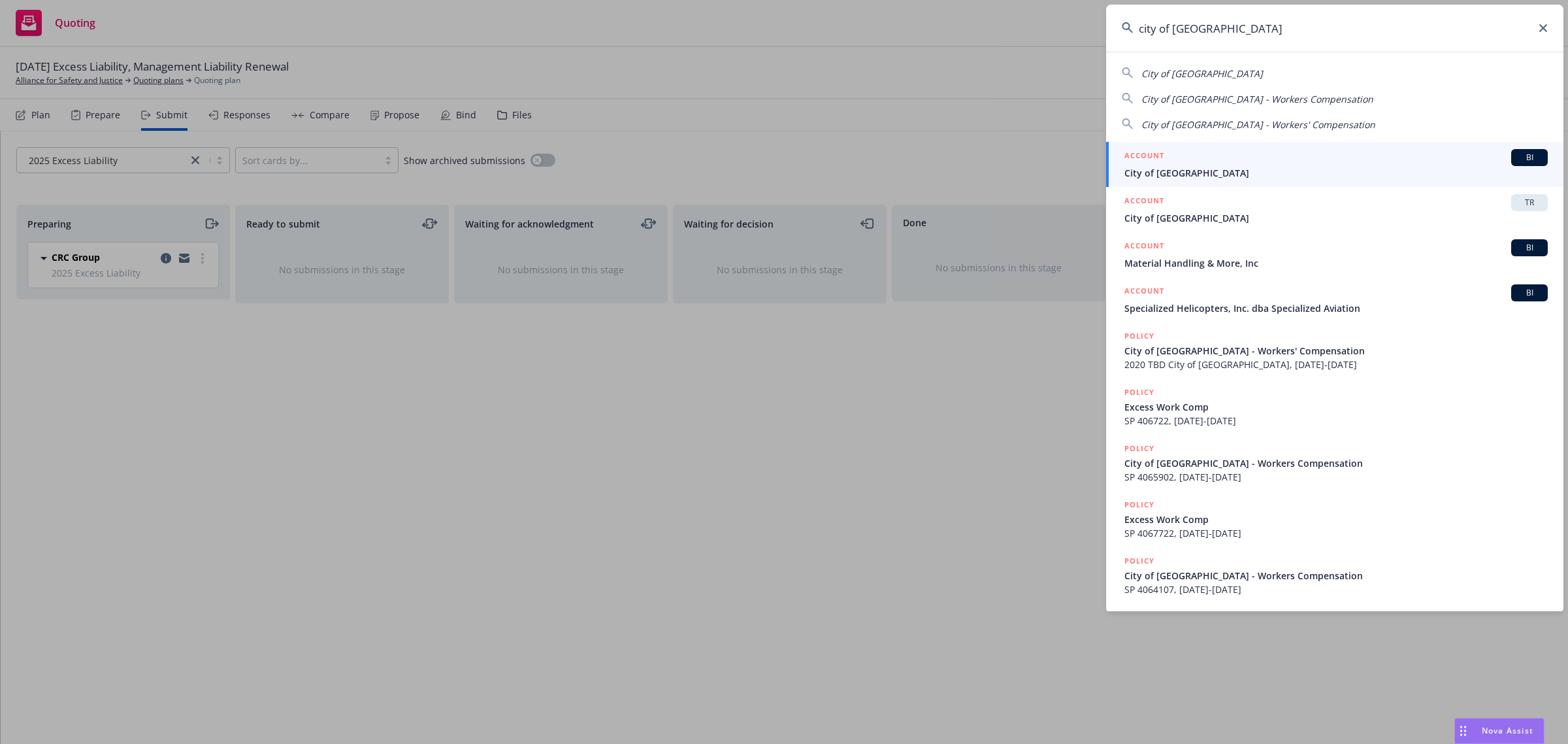
click at [1169, 162] on div "ACCOUNT BI" at bounding box center [1335, 157] width 423 height 17
